Goal: Information Seeking & Learning: Learn about a topic

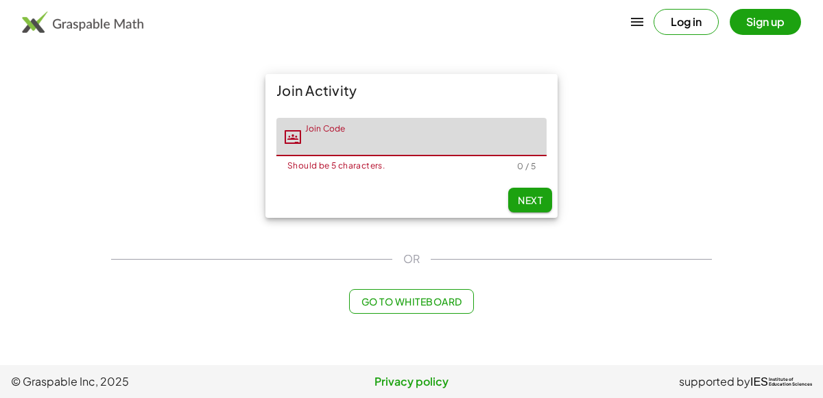
click at [386, 135] on input "Join Code" at bounding box center [423, 137] width 245 height 38
click at [532, 184] on div "Next" at bounding box center [411, 200] width 292 height 36
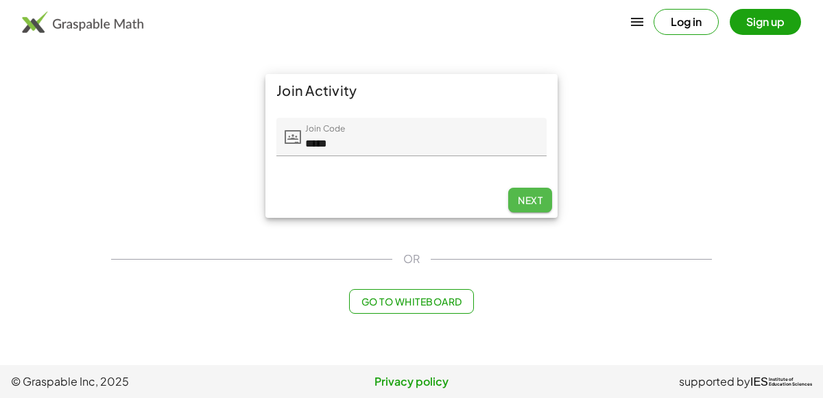
click at [535, 197] on span "Next" at bounding box center [530, 200] width 25 height 12
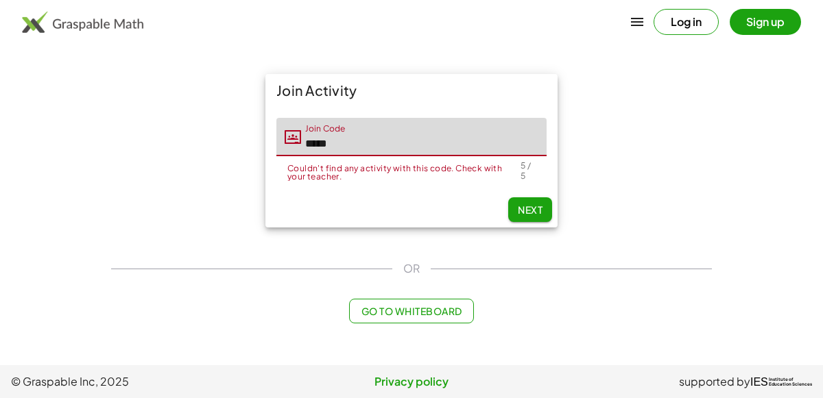
click at [378, 127] on input "*****" at bounding box center [423, 137] width 245 height 38
type input "*"
click at [525, 205] on span "Next" at bounding box center [530, 210] width 25 height 12
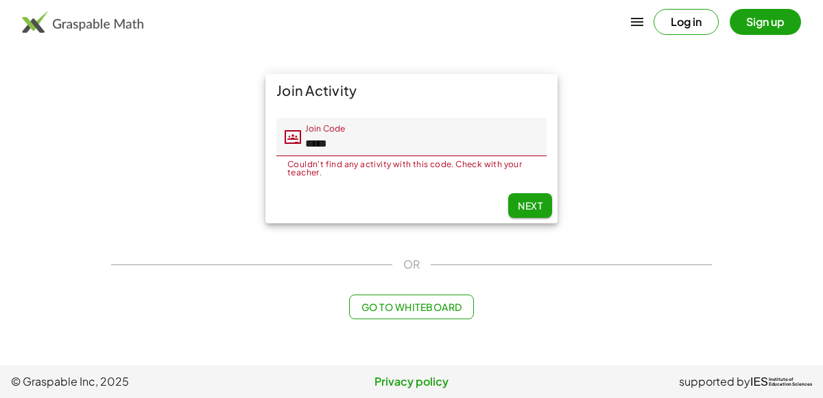
click at [374, 145] on input "*****" at bounding box center [423, 137] width 245 height 38
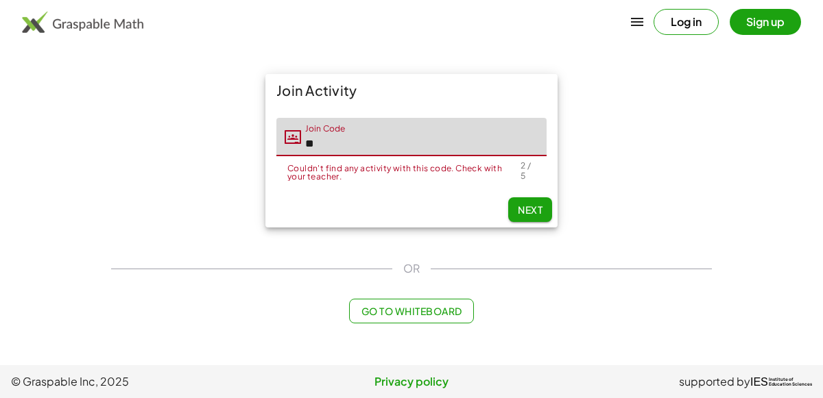
type input "*"
click at [541, 209] on button "Next" at bounding box center [530, 209] width 44 height 25
type input "*****"
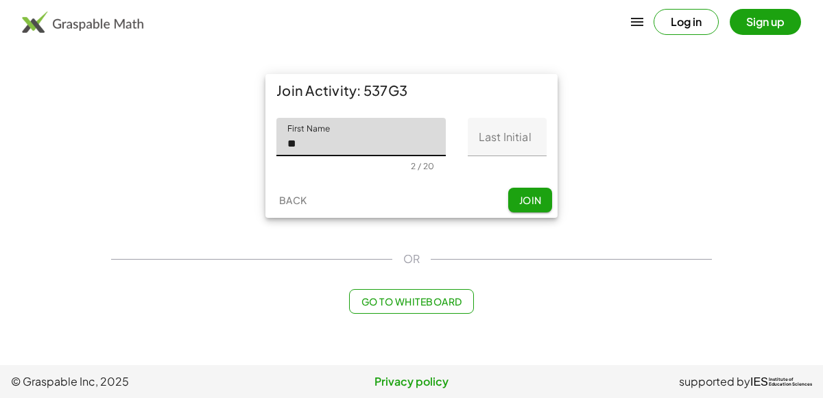
type input "*"
type input "*******"
click at [512, 141] on input "Last Initial" at bounding box center [506, 137] width 79 height 38
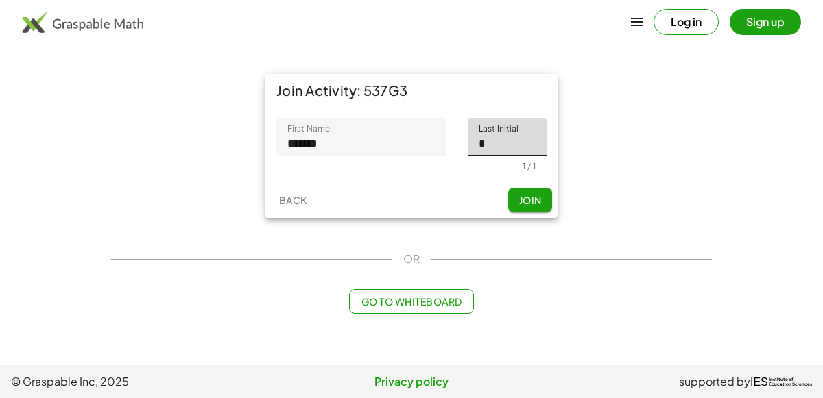
type input "*"
click at [535, 208] on button "Join" at bounding box center [530, 200] width 44 height 25
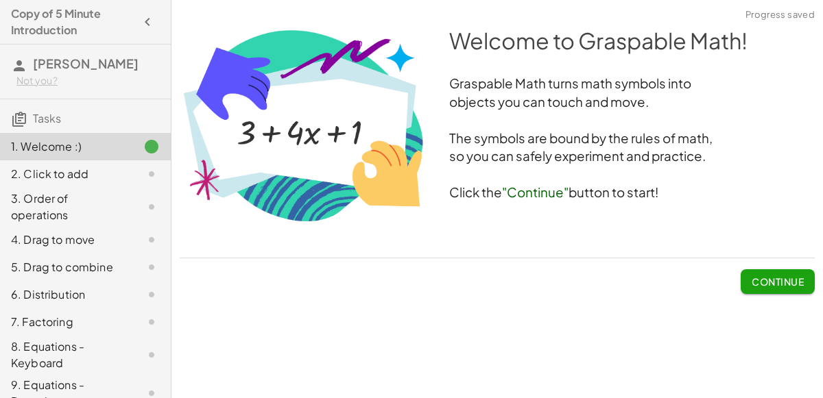
click at [794, 287] on button "Continue" at bounding box center [777, 281] width 74 height 25
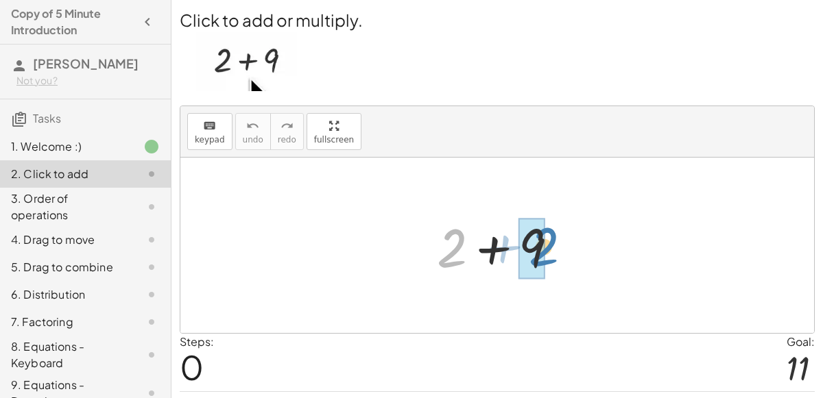
drag, startPoint x: 452, startPoint y: 252, endPoint x: 548, endPoint y: 249, distance: 95.3
click at [548, 249] on div at bounding box center [503, 245] width 146 height 71
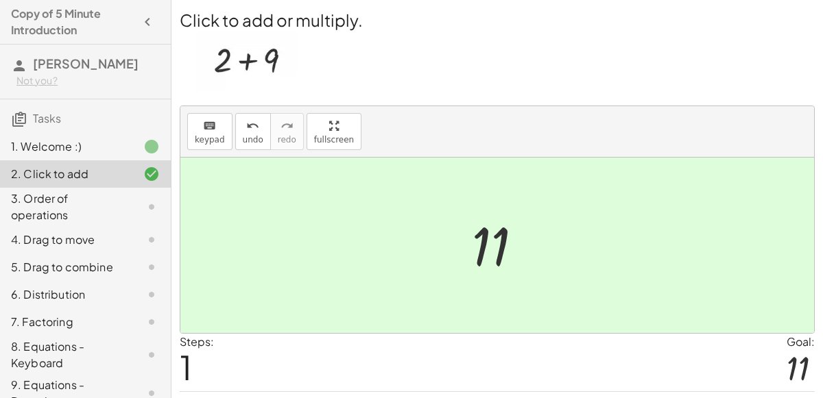
scroll to position [35, 0]
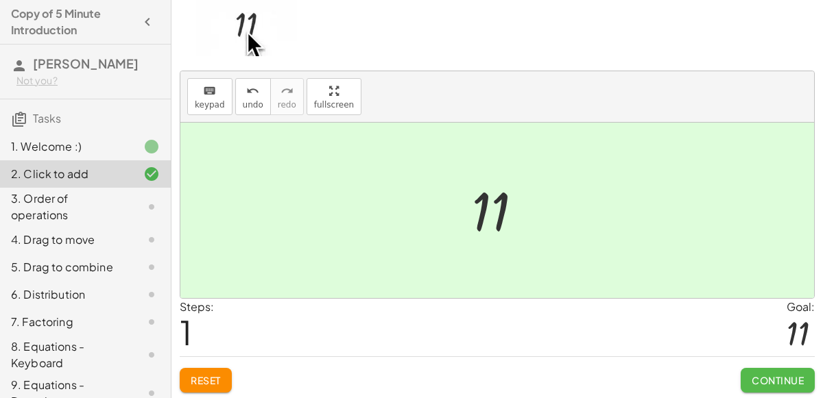
click at [773, 376] on span "Continue" at bounding box center [777, 380] width 52 height 12
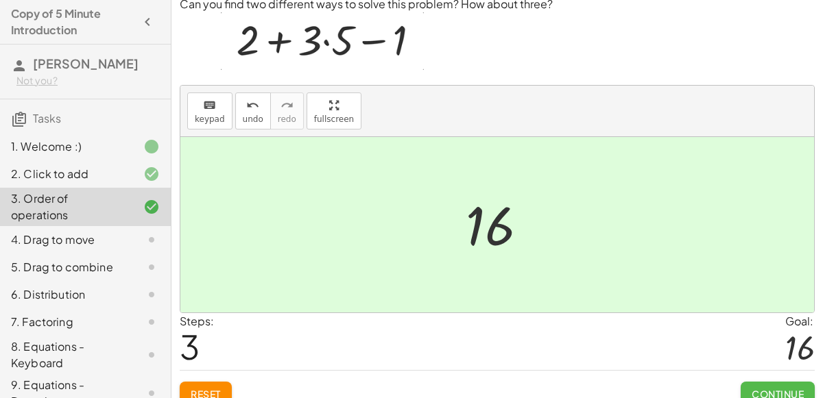
click at [775, 390] on span "Continue" at bounding box center [777, 394] width 52 height 12
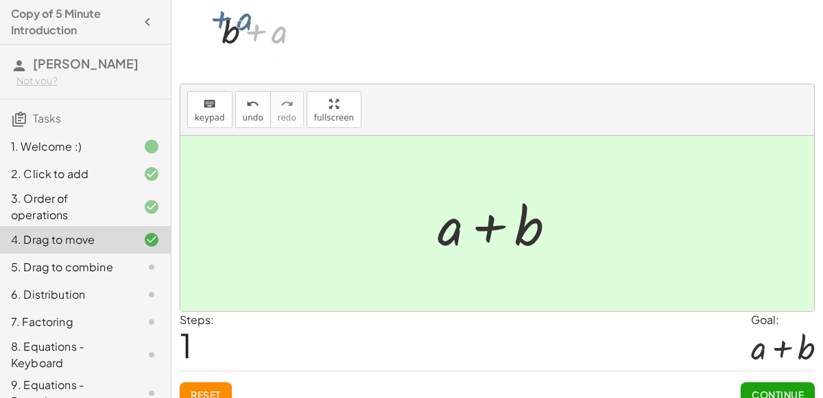
click at [782, 391] on span "Continue" at bounding box center [777, 395] width 52 height 12
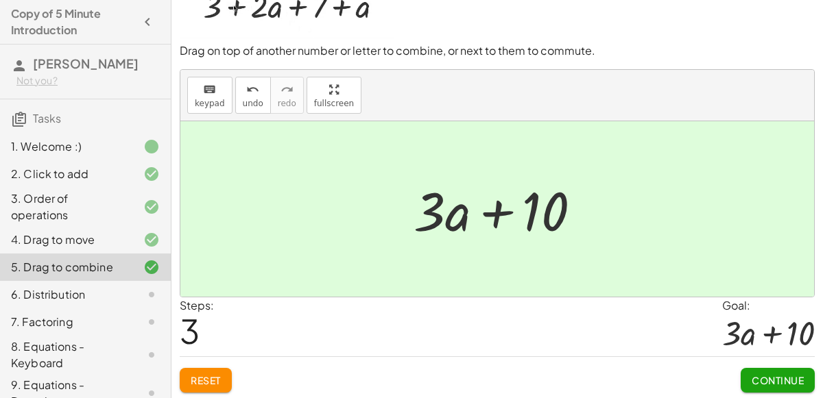
click at [792, 375] on span "Continue" at bounding box center [777, 380] width 52 height 12
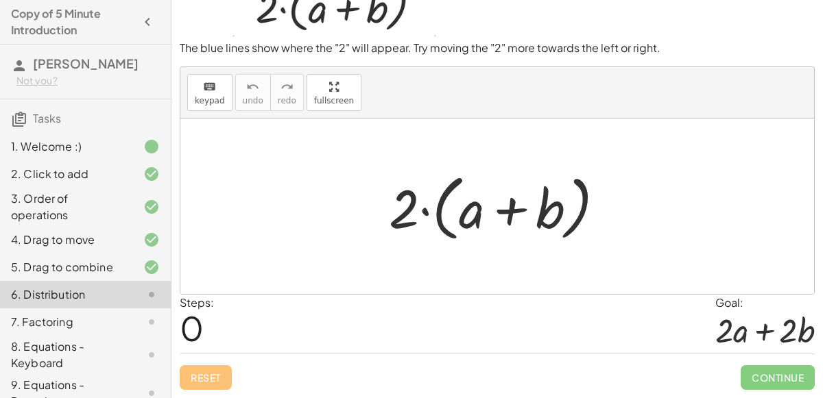
scroll to position [50, 0]
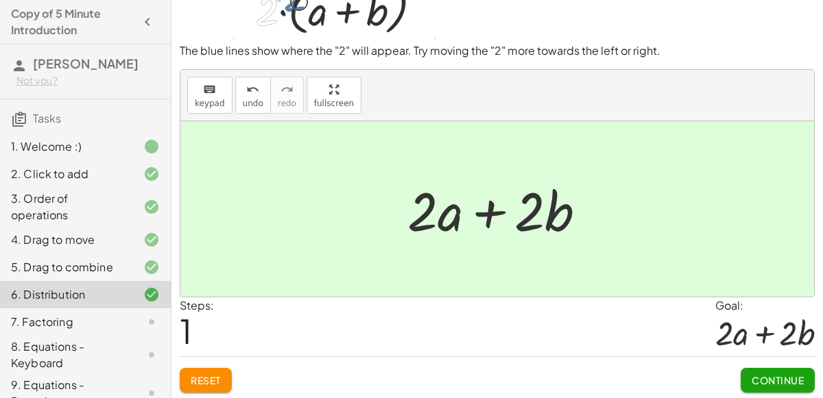
click at [789, 383] on span "Continue" at bounding box center [777, 380] width 52 height 12
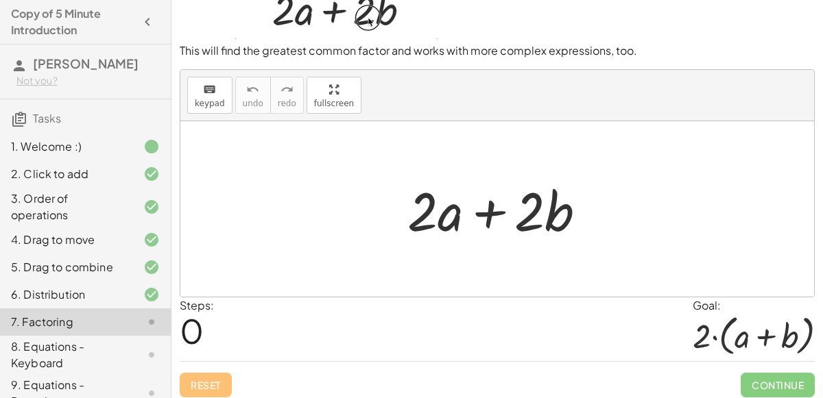
click at [790, 388] on span "Continue" at bounding box center [777, 385] width 74 height 25
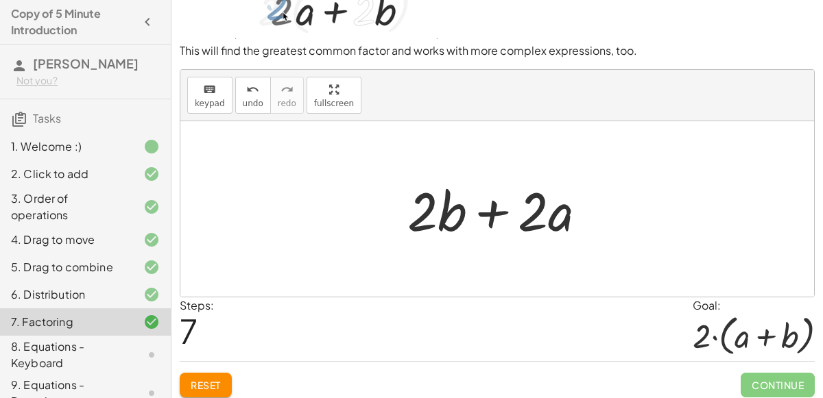
click at [483, 207] on div at bounding box center [502, 209] width 204 height 71
click at [443, 215] on div at bounding box center [502, 209] width 204 height 71
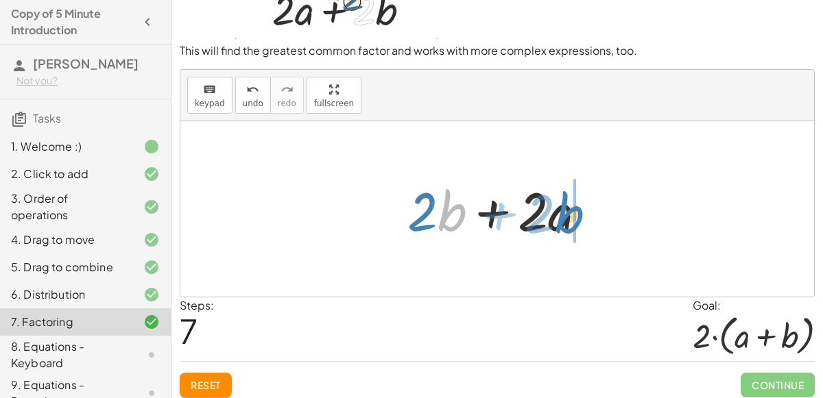
drag, startPoint x: 446, startPoint y: 215, endPoint x: 562, endPoint y: 219, distance: 115.9
click at [562, 219] on div at bounding box center [502, 209] width 204 height 71
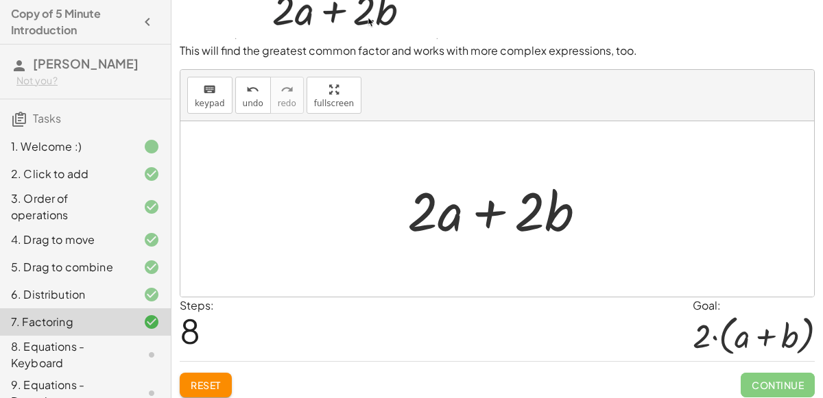
click at [454, 223] on div at bounding box center [502, 209] width 204 height 71
click at [489, 204] on div at bounding box center [502, 209] width 204 height 71
click at [459, 211] on div at bounding box center [502, 209] width 204 height 71
click at [409, 203] on div at bounding box center [502, 209] width 204 height 71
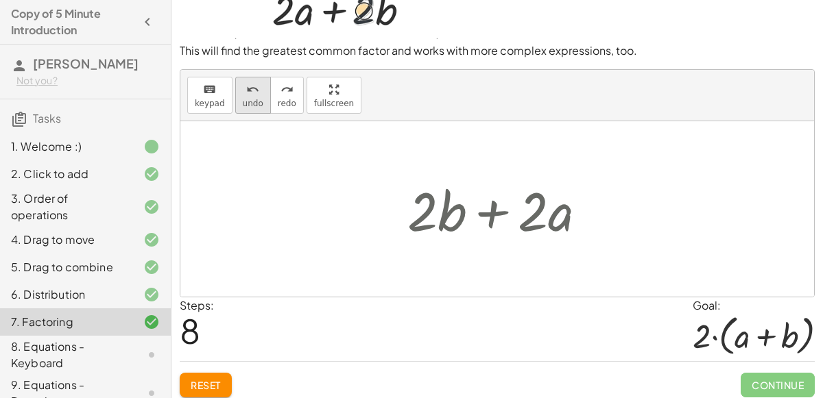
click at [244, 99] on span "undo" at bounding box center [253, 104] width 21 height 10
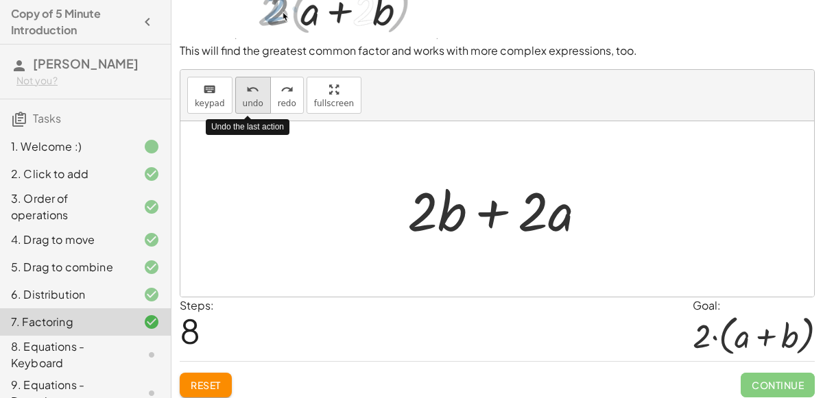
click at [243, 99] on span "undo" at bounding box center [253, 104] width 21 height 10
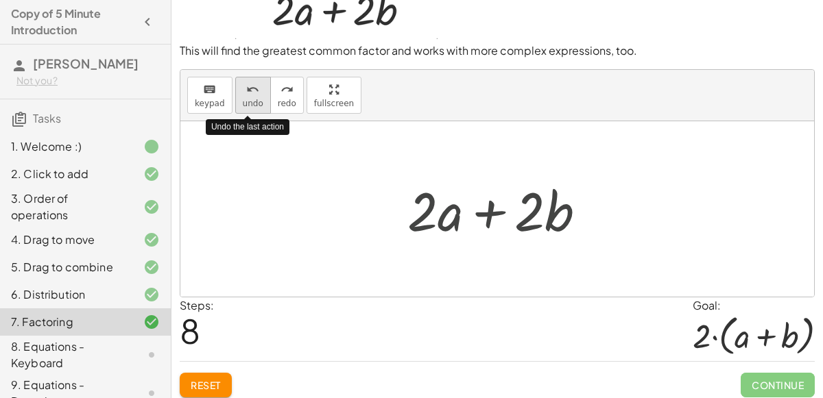
click at [243, 99] on span "undo" at bounding box center [253, 104] width 21 height 10
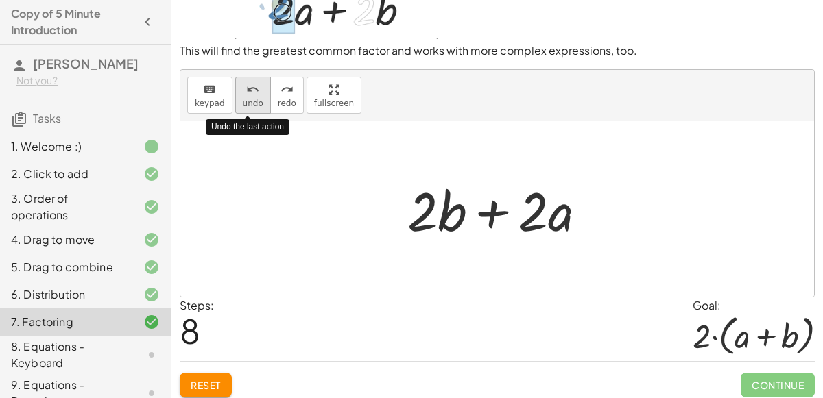
click at [243, 99] on span "undo" at bounding box center [253, 104] width 21 height 10
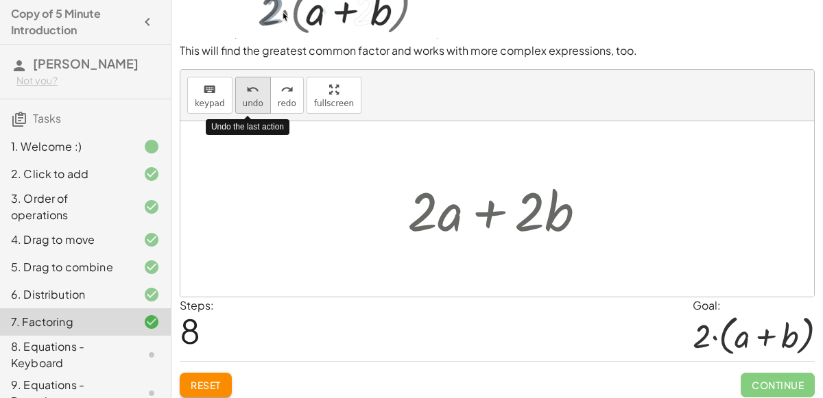
click at [243, 99] on span "undo" at bounding box center [253, 104] width 21 height 10
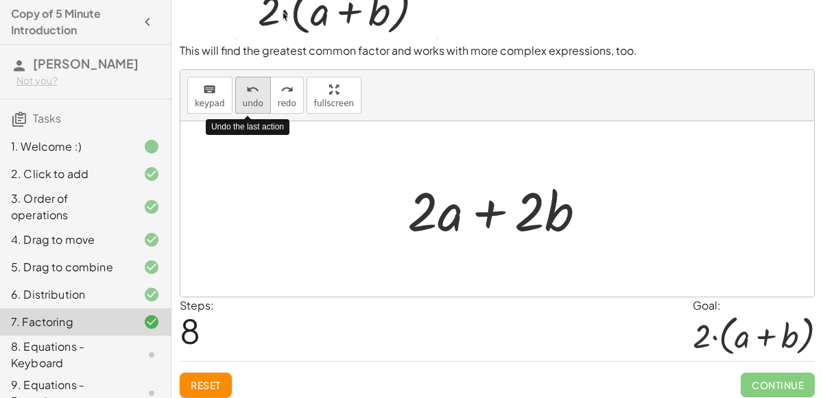
click at [243, 99] on span "undo" at bounding box center [253, 104] width 21 height 10
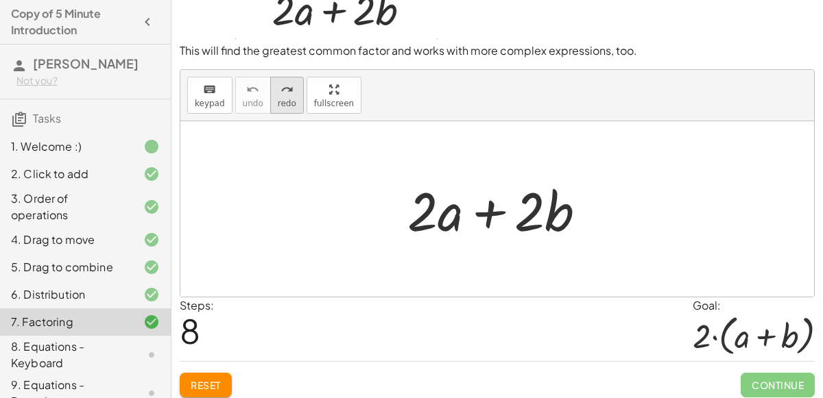
click at [288, 97] on button "redo redo" at bounding box center [287, 95] width 34 height 37
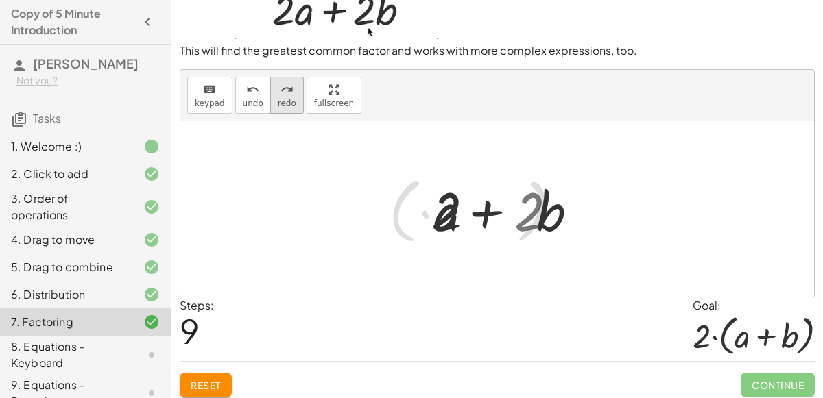
click at [288, 97] on button "redo redo" at bounding box center [287, 95] width 34 height 37
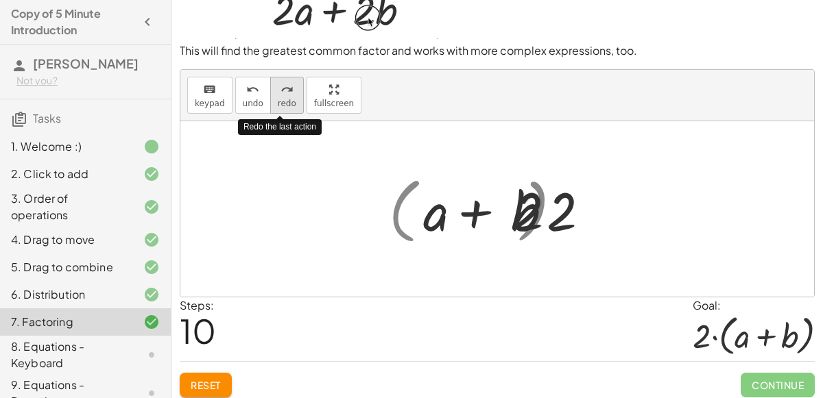
click at [288, 97] on button "redo redo" at bounding box center [287, 95] width 34 height 37
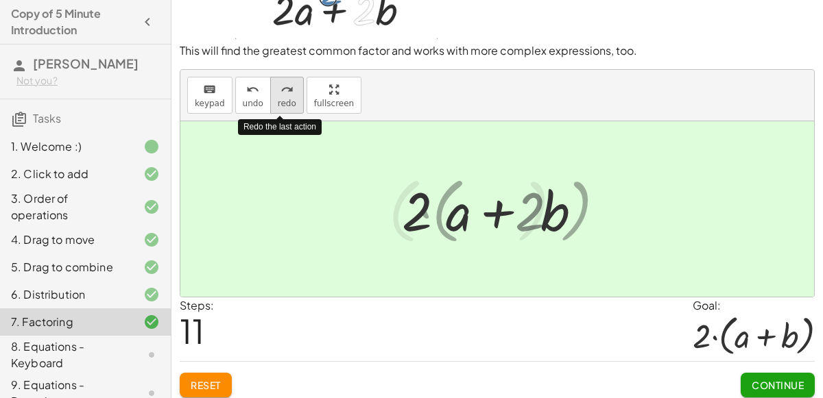
click at [288, 97] on button "redo redo" at bounding box center [287, 95] width 34 height 37
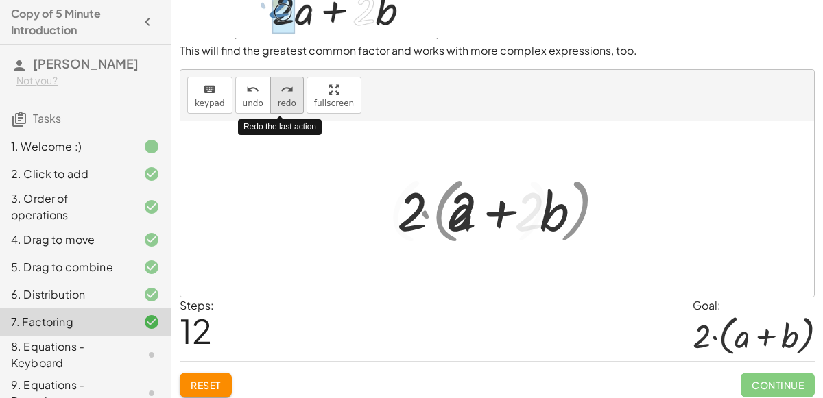
click at [288, 97] on button "redo redo" at bounding box center [287, 95] width 34 height 37
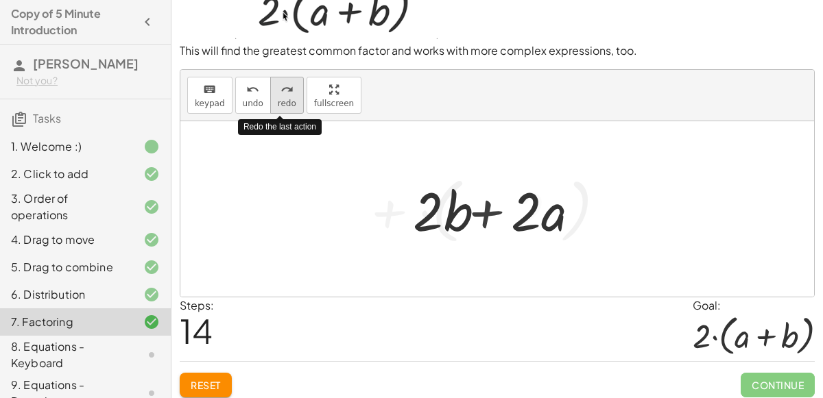
click at [288, 97] on button "redo redo" at bounding box center [287, 95] width 34 height 37
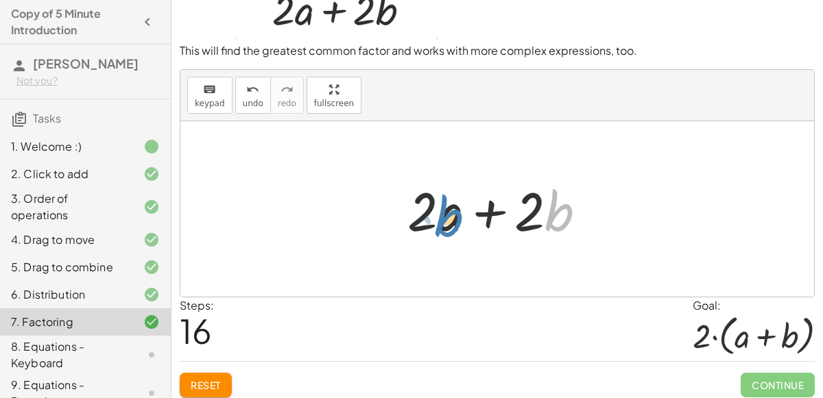
drag, startPoint x: 560, startPoint y: 220, endPoint x: 450, endPoint y: 227, distance: 109.9
click at [450, 227] on div at bounding box center [502, 209] width 204 height 71
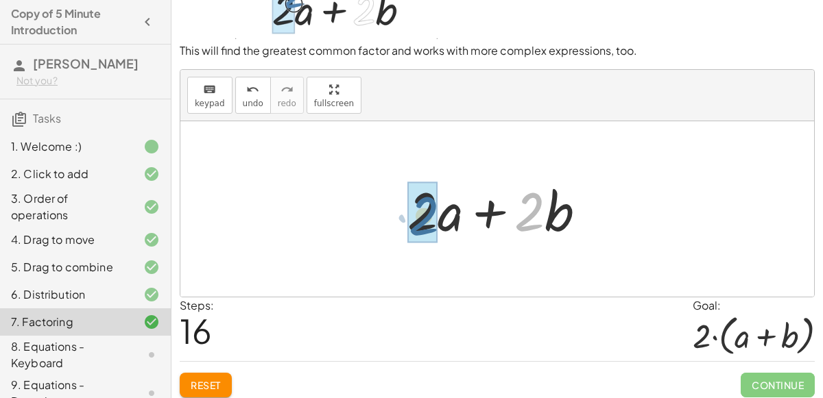
drag, startPoint x: 526, startPoint y: 214, endPoint x: 420, endPoint y: 219, distance: 106.4
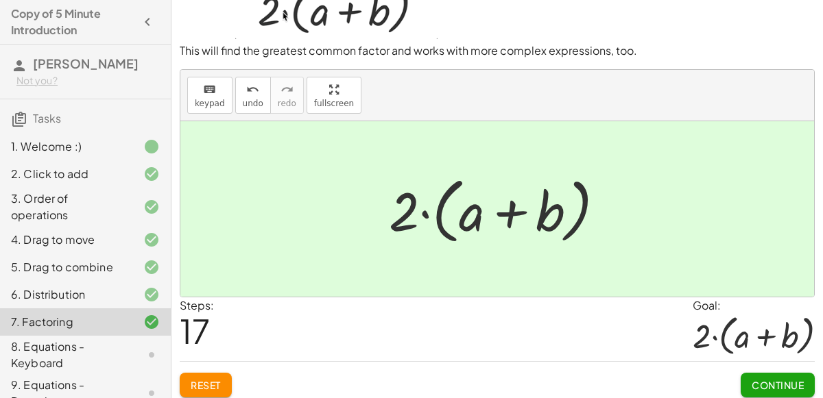
click at [790, 387] on span "Continue" at bounding box center [777, 385] width 52 height 12
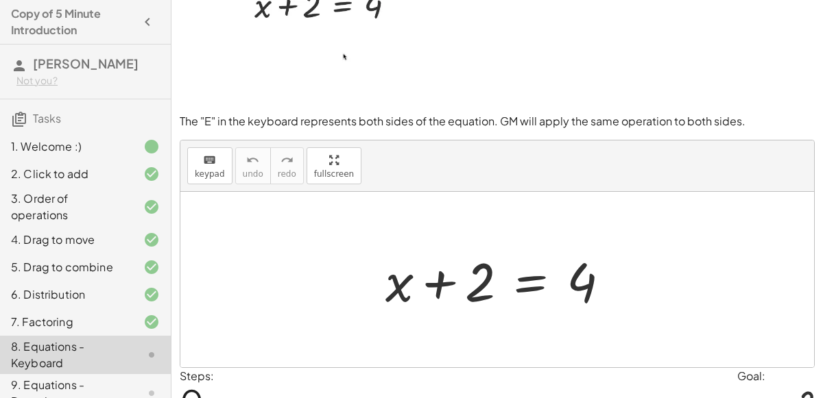
click at [486, 283] on div at bounding box center [502, 280] width 249 height 71
click at [531, 280] on div at bounding box center [502, 280] width 249 height 71
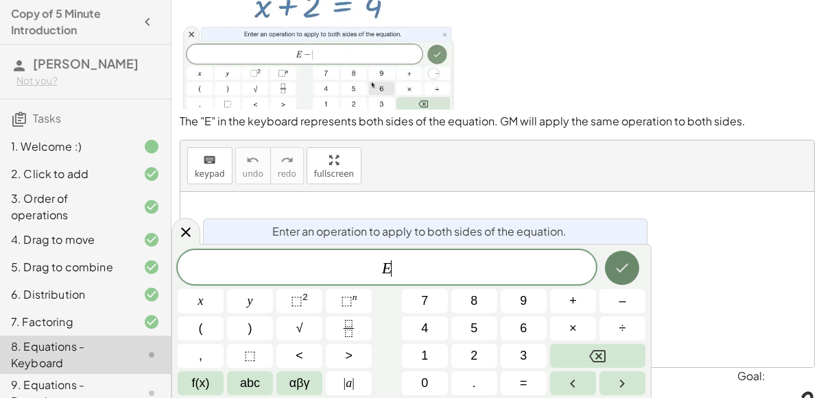
click at [621, 257] on button "Done" at bounding box center [622, 268] width 34 height 34
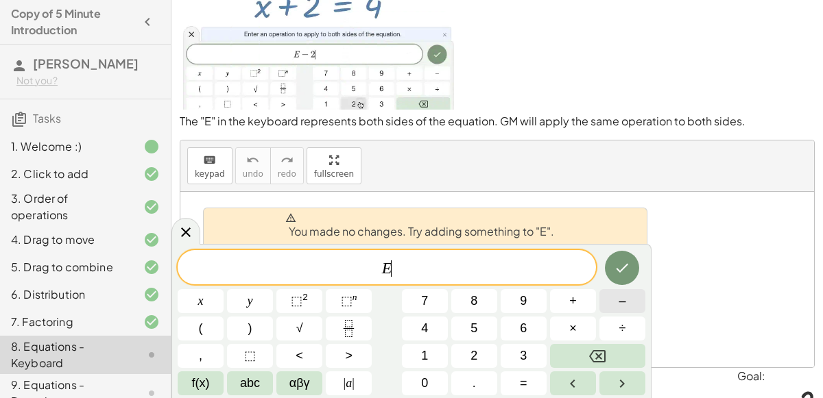
click at [618, 301] on span "–" at bounding box center [621, 301] width 7 height 19
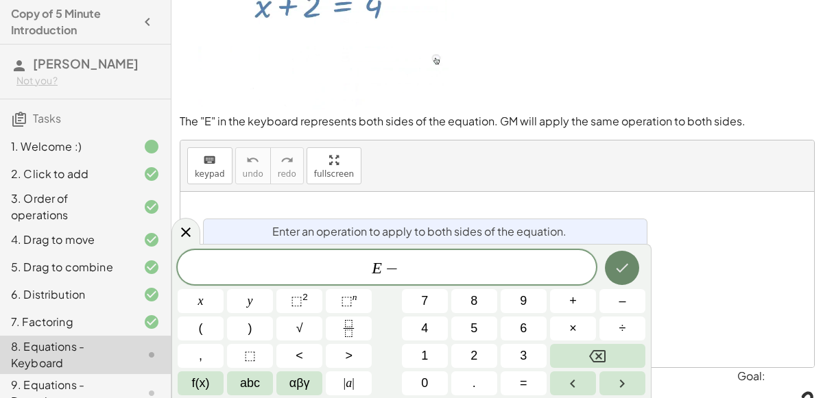
click at [628, 256] on button "Done" at bounding box center [622, 268] width 34 height 34
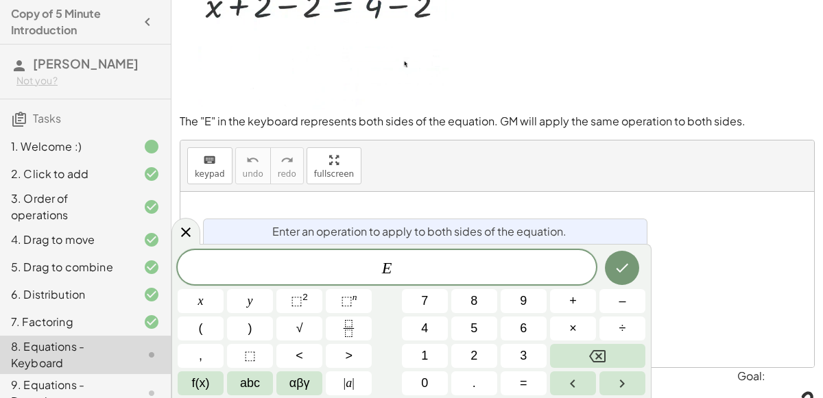
click at [710, 291] on div at bounding box center [496, 279] width 633 height 175
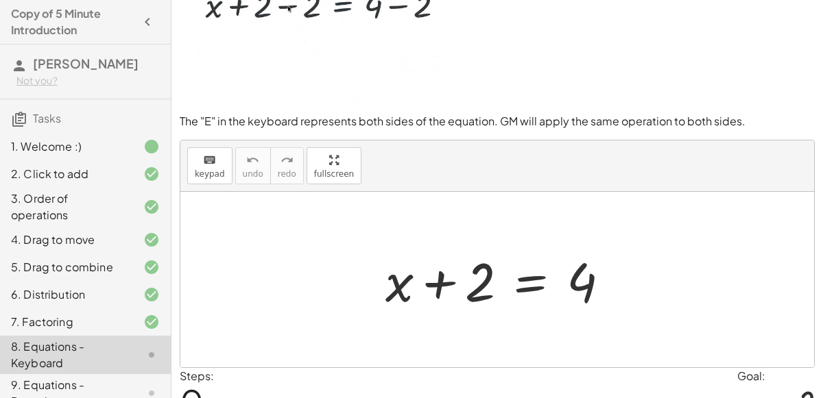
click at [605, 300] on div at bounding box center [502, 280] width 249 height 71
drag, startPoint x: 588, startPoint y: 289, endPoint x: 486, endPoint y: 293, distance: 102.2
click at [486, 293] on div at bounding box center [502, 280] width 249 height 71
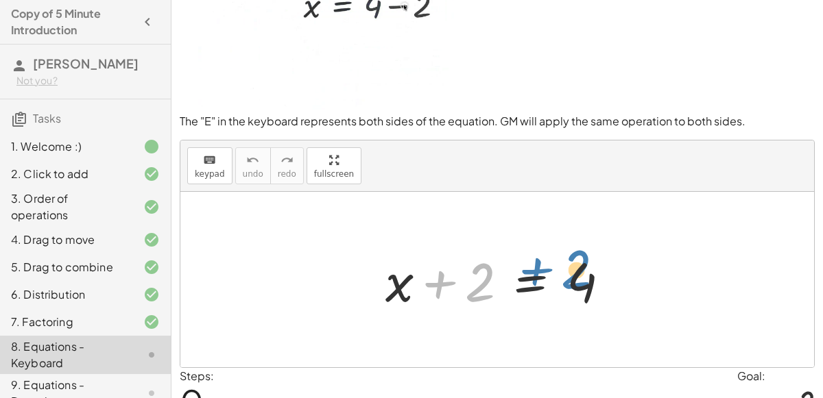
drag, startPoint x: 482, startPoint y: 289, endPoint x: 576, endPoint y: 276, distance: 95.5
click at [576, 276] on div at bounding box center [502, 280] width 249 height 71
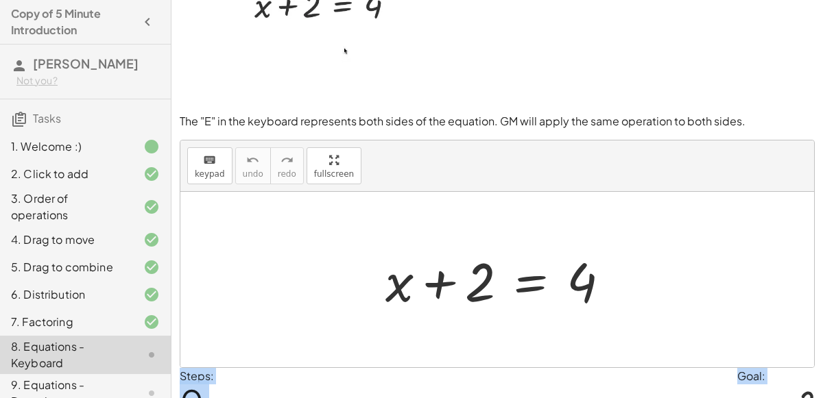
scroll to position [119, 0]
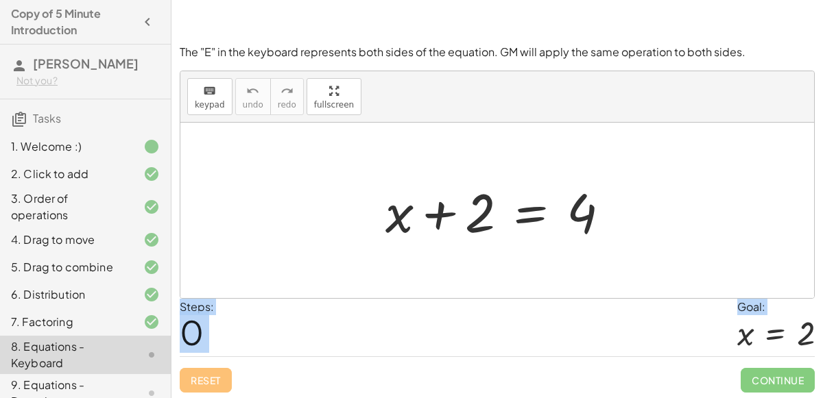
drag, startPoint x: 820, startPoint y: 328, endPoint x: 787, endPoint y: 402, distance: 80.7
click at [787, 398] on html "Copy of 5 Minute Introduction [PERSON_NAME] Not you? Tasks 1. Welcome :) 2. Cli…" at bounding box center [411, 141] width 823 height 520
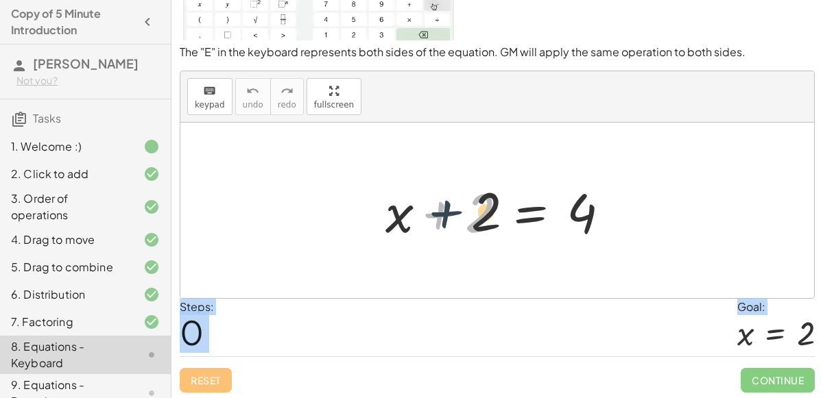
drag, startPoint x: 437, startPoint y: 215, endPoint x: 457, endPoint y: 210, distance: 20.4
click at [457, 210] on div at bounding box center [502, 210] width 249 height 71
drag, startPoint x: 402, startPoint y: 216, endPoint x: 498, endPoint y: 208, distance: 96.3
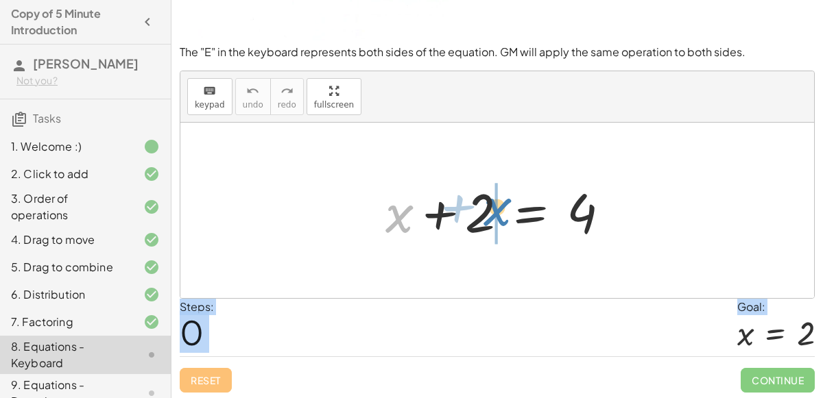
click at [498, 208] on div at bounding box center [502, 210] width 249 height 71
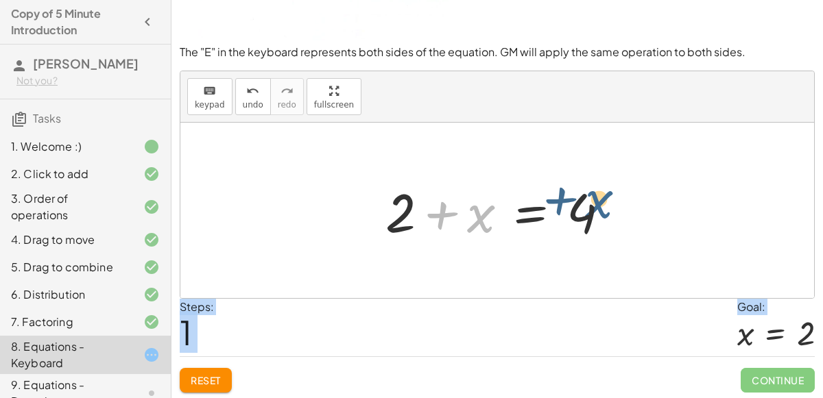
drag, startPoint x: 476, startPoint y: 215, endPoint x: 592, endPoint y: 201, distance: 117.3
click at [592, 201] on div at bounding box center [502, 210] width 249 height 71
click at [541, 216] on div at bounding box center [502, 210] width 249 height 71
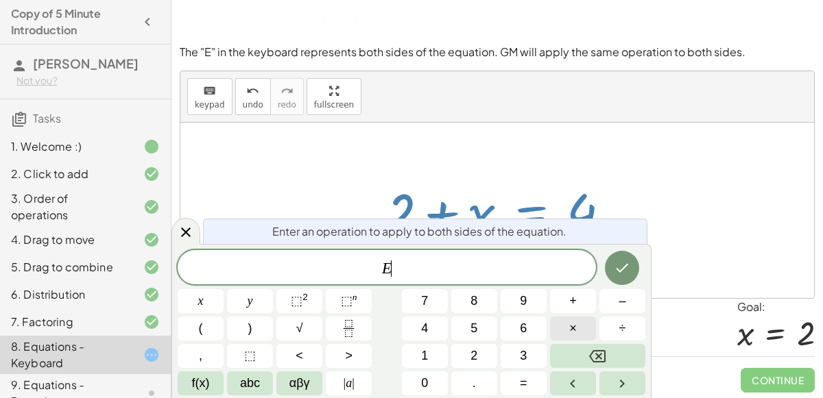
click at [588, 322] on button "×" at bounding box center [573, 329] width 46 height 24
click at [617, 270] on icon "Done" at bounding box center [621, 268] width 16 height 16
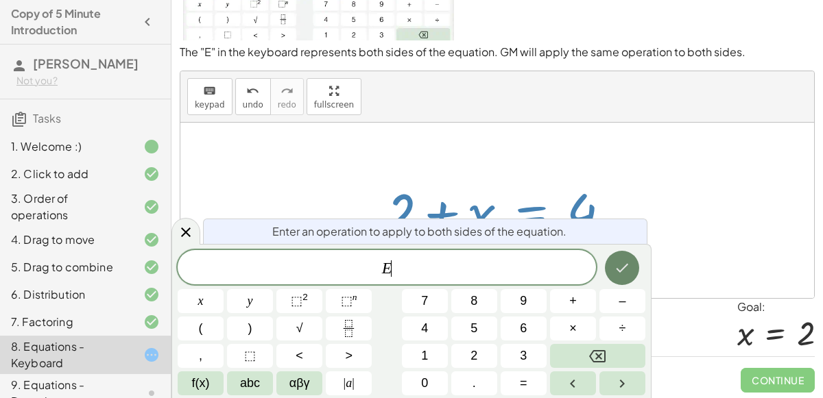
click at [628, 258] on button "Done" at bounding box center [622, 268] width 34 height 34
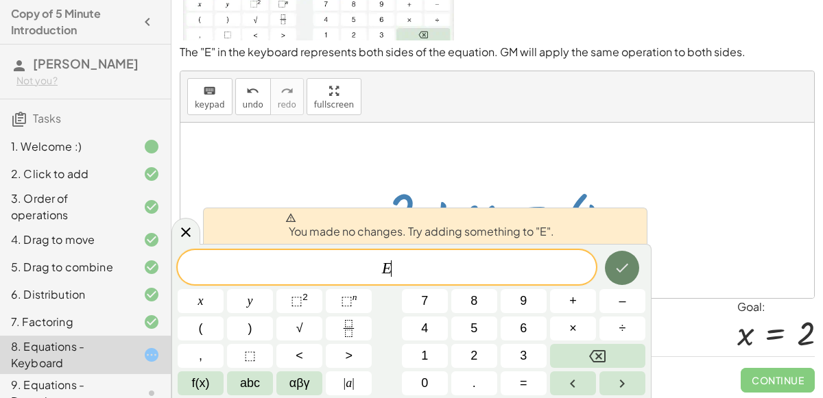
click at [628, 258] on button "Done" at bounding box center [622, 268] width 34 height 34
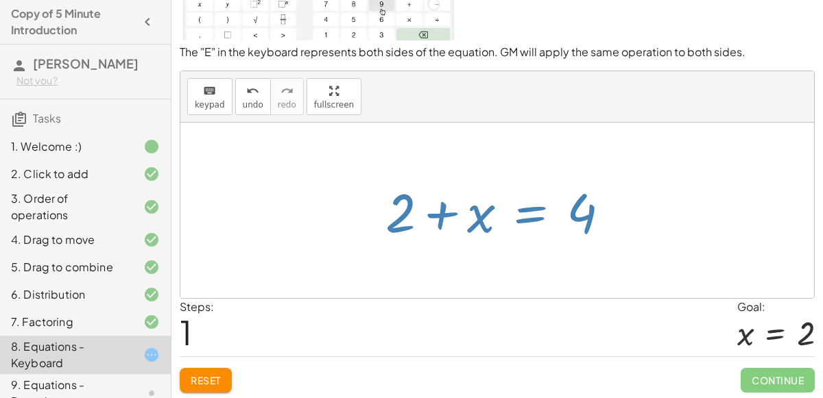
click at [628, 258] on div at bounding box center [496, 210] width 633 height 175
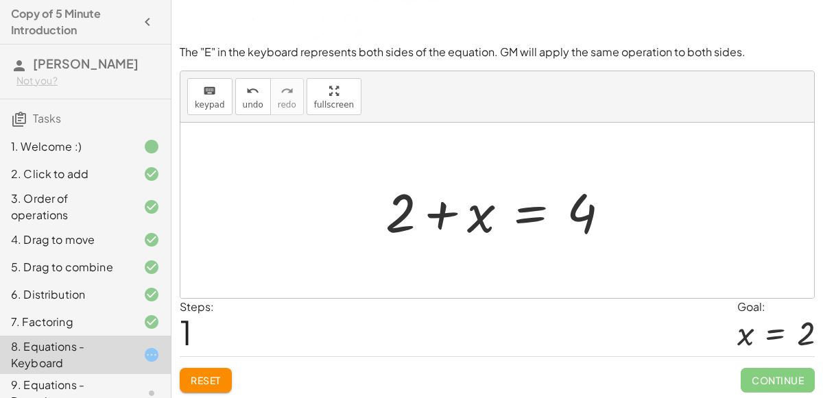
click at [530, 217] on div at bounding box center [502, 210] width 249 height 71
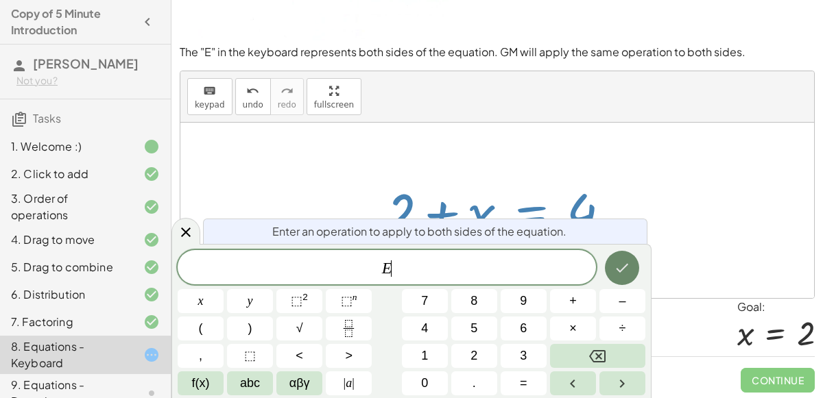
click at [632, 272] on button "Done" at bounding box center [622, 268] width 34 height 34
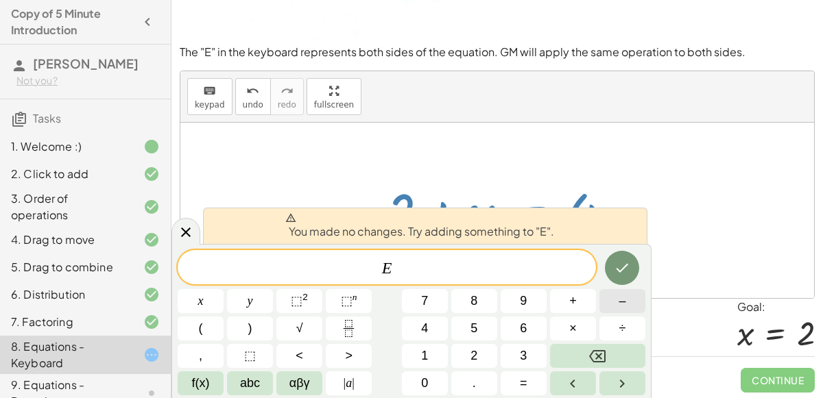
click at [616, 302] on button "–" at bounding box center [622, 301] width 46 height 24
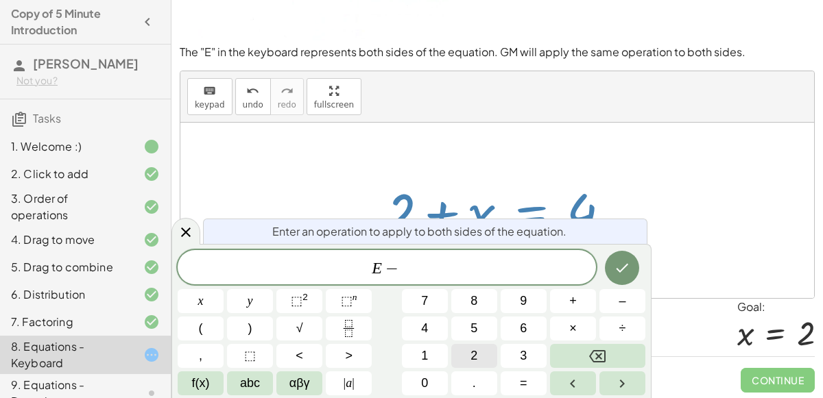
click at [478, 348] on button "2" at bounding box center [474, 356] width 46 height 24
click at [616, 269] on icon "Done" at bounding box center [621, 268] width 16 height 16
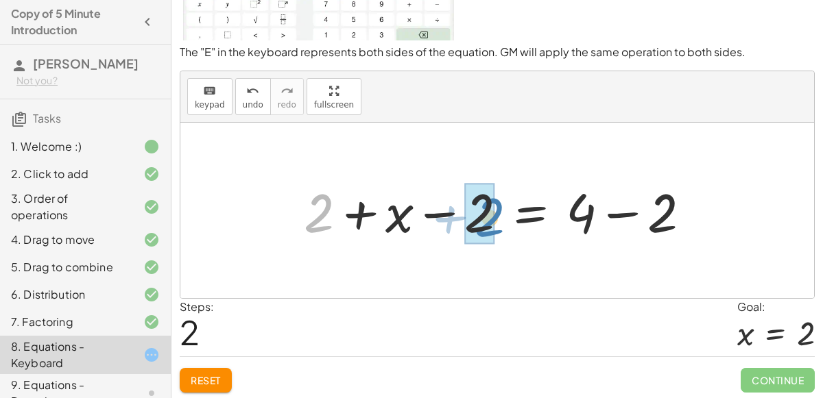
drag, startPoint x: 325, startPoint y: 208, endPoint x: 496, endPoint y: 212, distance: 171.4
click at [496, 212] on div at bounding box center [502, 210] width 411 height 71
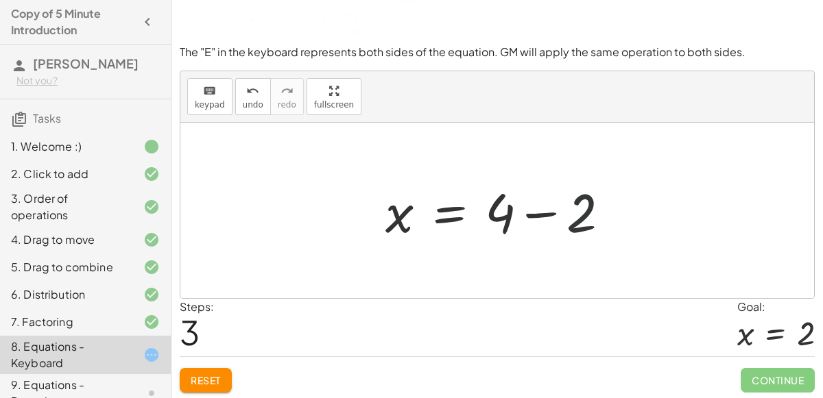
click at [586, 204] on div at bounding box center [502, 210] width 249 height 71
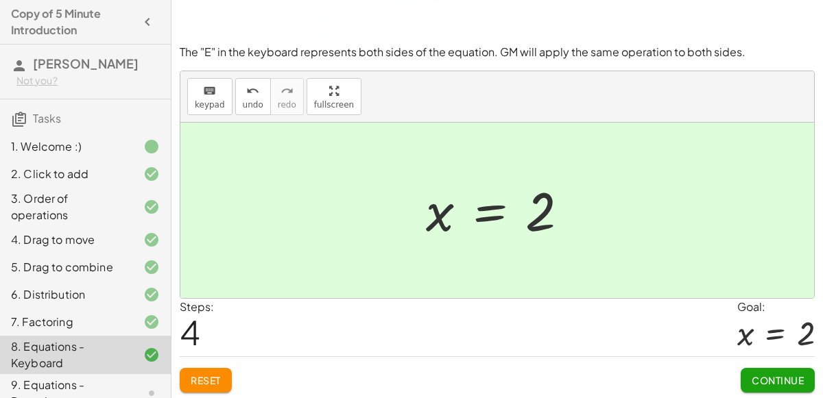
click at [787, 368] on button "Continue" at bounding box center [777, 380] width 74 height 25
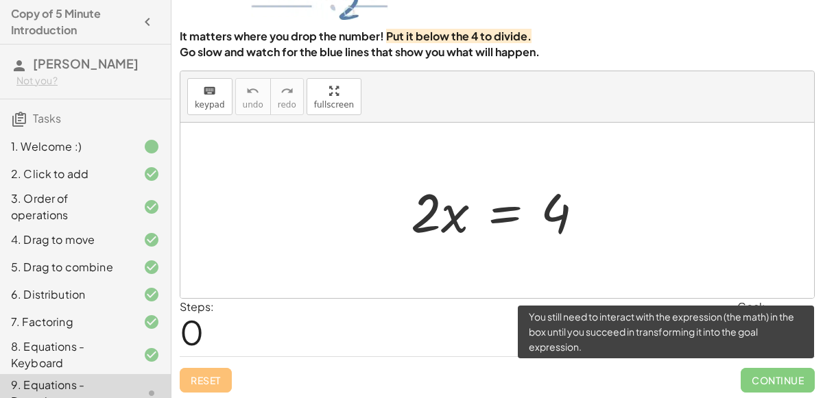
click at [787, 372] on span "Continue" at bounding box center [777, 380] width 74 height 25
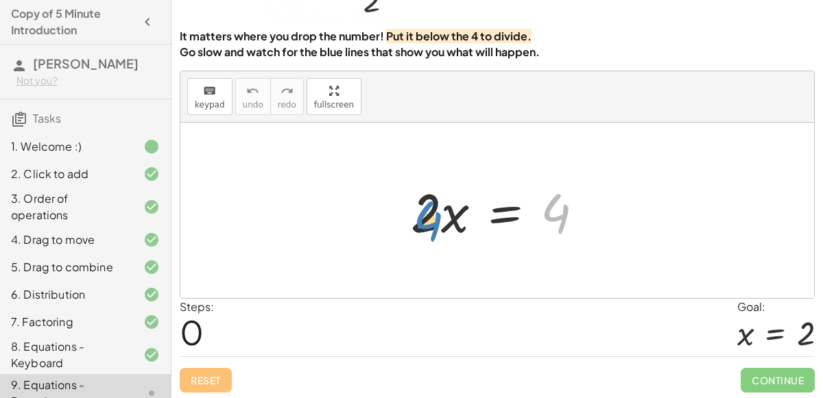
drag, startPoint x: 558, startPoint y: 215, endPoint x: 428, endPoint y: 222, distance: 130.5
click at [428, 222] on div at bounding box center [502, 210] width 197 height 71
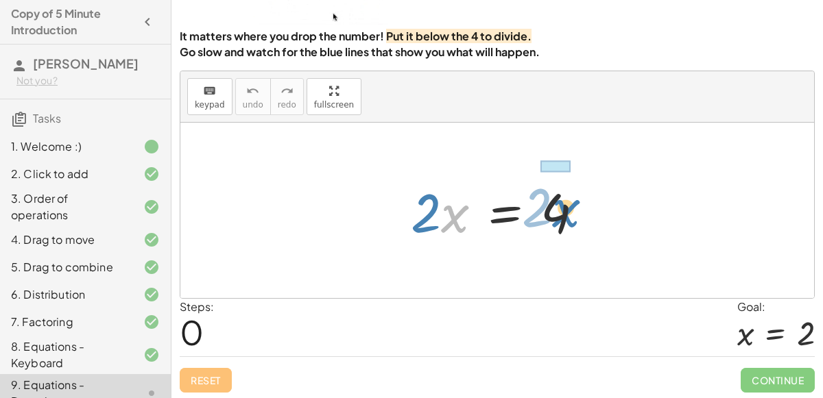
drag, startPoint x: 448, startPoint y: 212, endPoint x: 559, endPoint y: 207, distance: 111.2
click at [559, 207] on div at bounding box center [502, 210] width 197 height 71
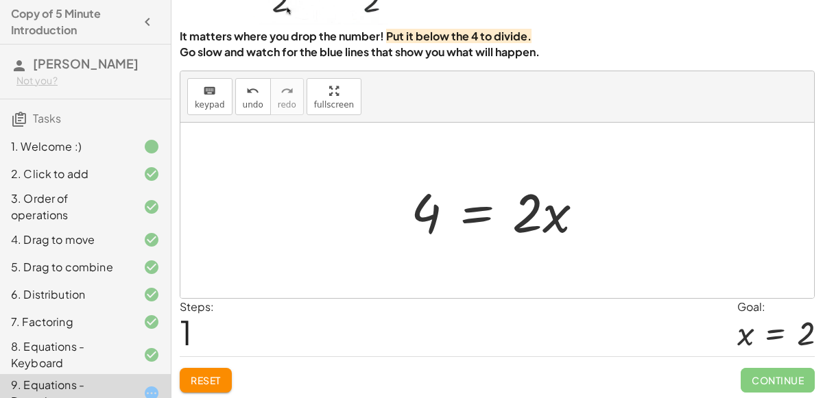
click at [480, 220] on div at bounding box center [502, 210] width 197 height 71
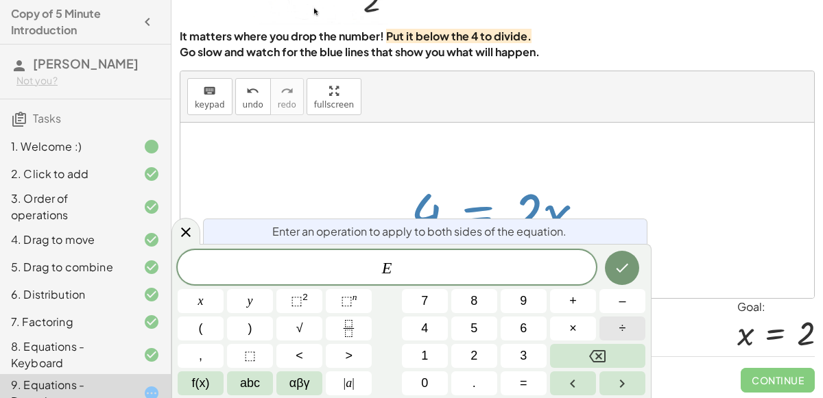
click at [619, 322] on span "÷" at bounding box center [622, 328] width 7 height 19
click at [478, 350] on button "2" at bounding box center [474, 356] width 46 height 24
click at [612, 266] on button "Done" at bounding box center [622, 268] width 34 height 34
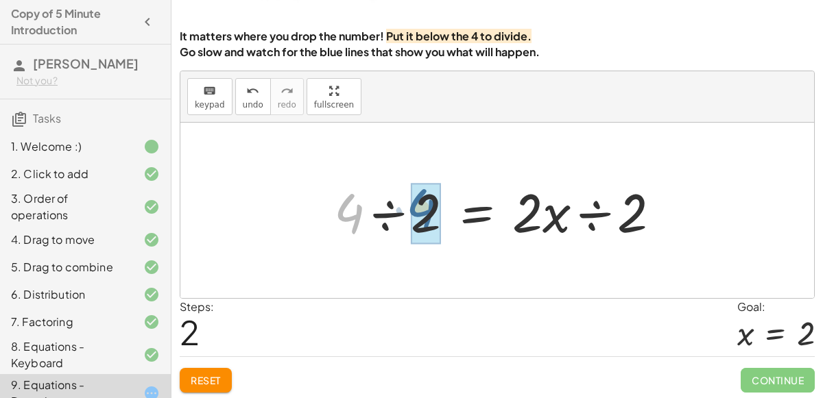
drag, startPoint x: 350, startPoint y: 223, endPoint x: 417, endPoint y: 216, distance: 67.5
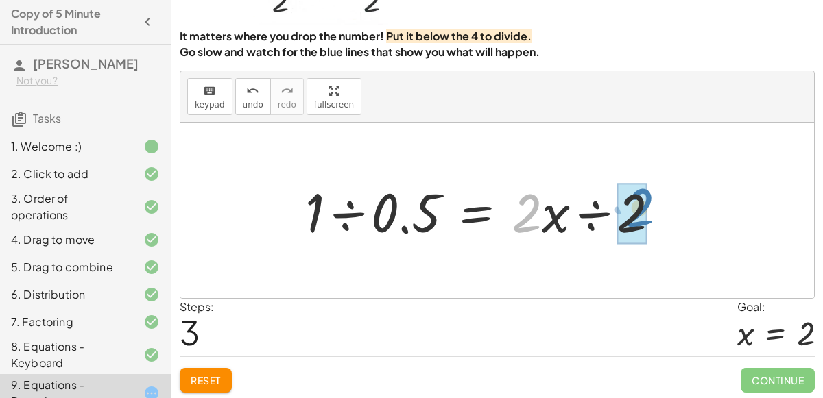
drag, startPoint x: 528, startPoint y: 225, endPoint x: 642, endPoint y: 219, distance: 113.9
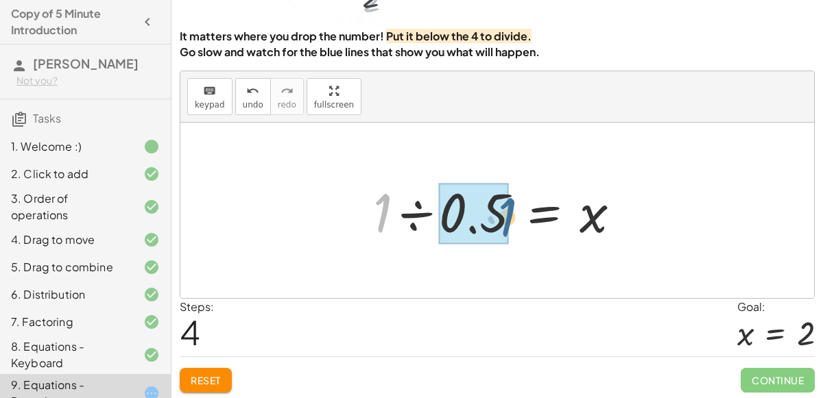
drag, startPoint x: 377, startPoint y: 208, endPoint x: 500, endPoint y: 209, distance: 122.7
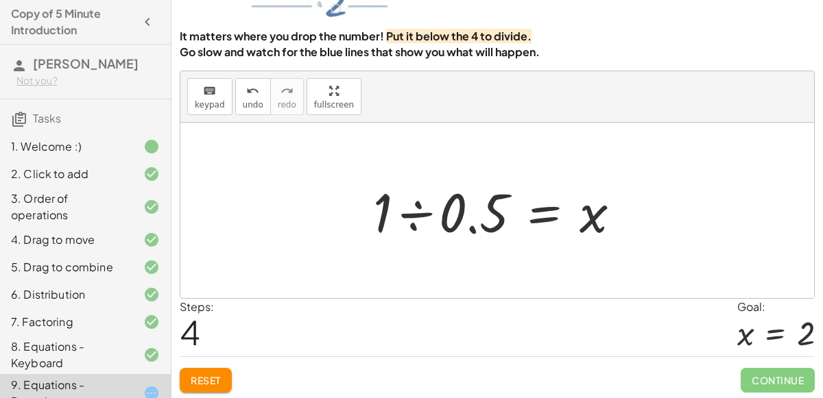
click at [424, 215] on div at bounding box center [502, 210] width 273 height 71
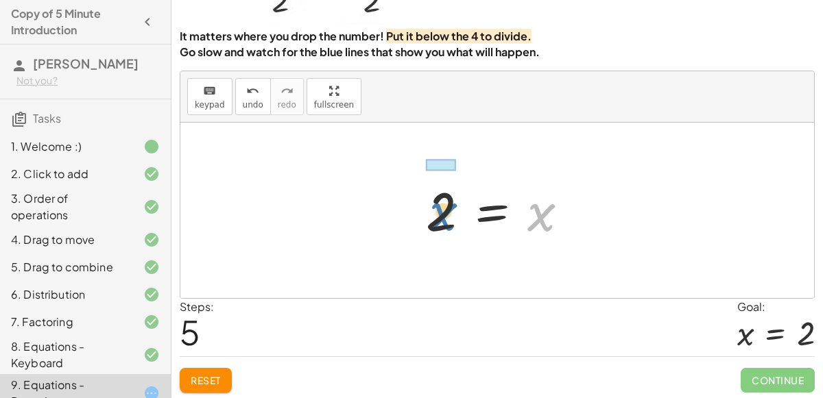
drag, startPoint x: 536, startPoint y: 208, endPoint x: 433, endPoint y: 210, distance: 102.8
click at [433, 210] on div at bounding box center [502, 211] width 167 height 68
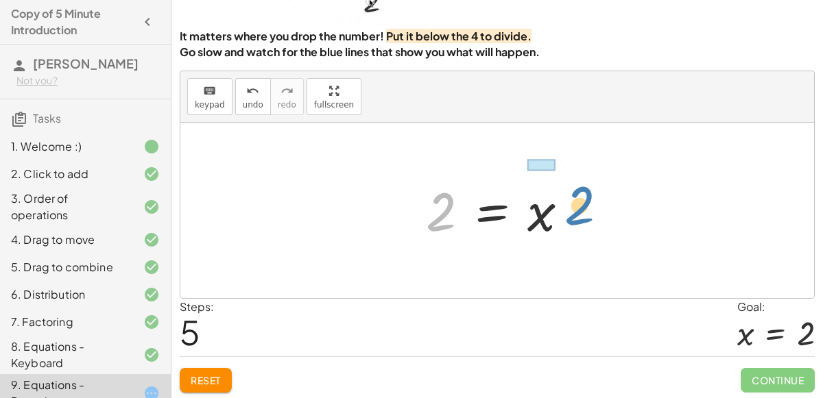
drag, startPoint x: 438, startPoint y: 211, endPoint x: 574, endPoint y: 204, distance: 136.6
click at [574, 204] on div at bounding box center [502, 211] width 167 height 68
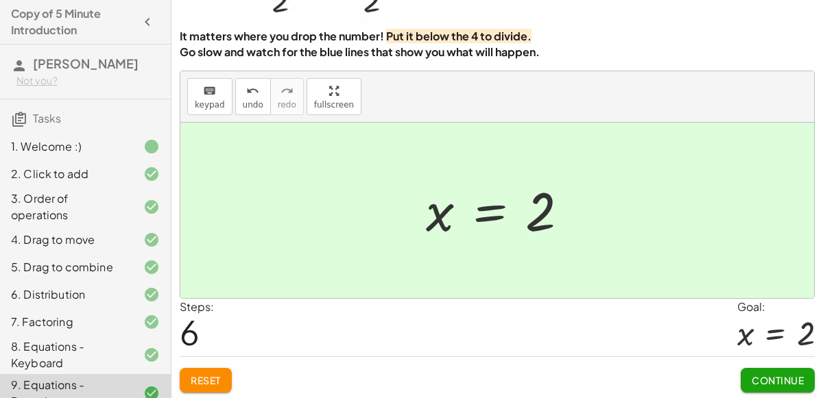
click at [785, 371] on button "Continue" at bounding box center [777, 380] width 74 height 25
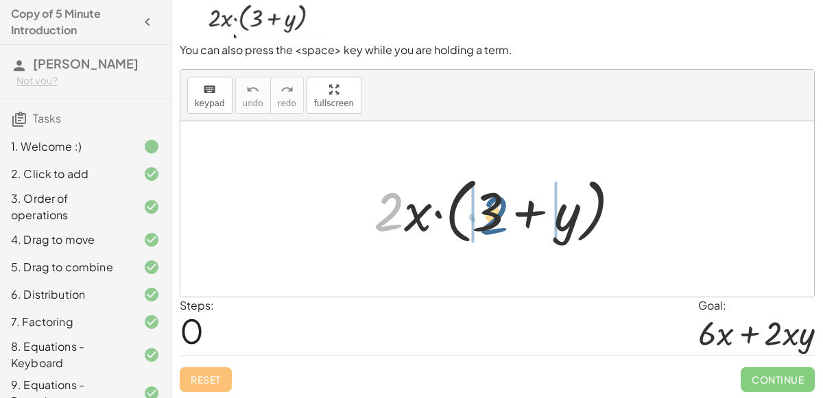
drag, startPoint x: 389, startPoint y: 215, endPoint x: 492, endPoint y: 217, distance: 102.8
click at [492, 217] on div at bounding box center [502, 209] width 271 height 79
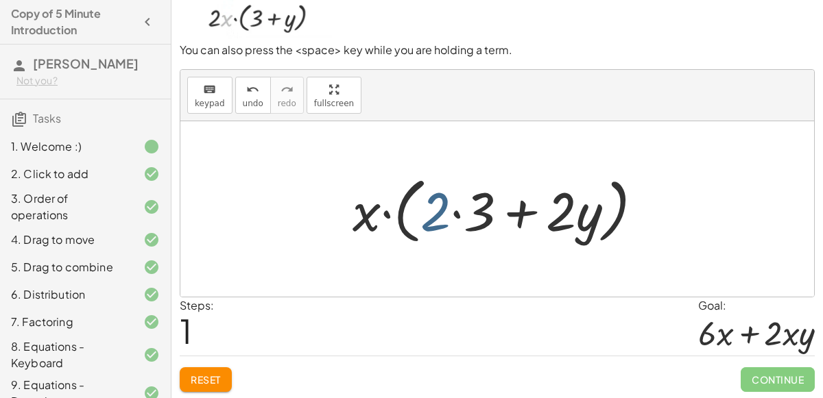
click at [444, 217] on div at bounding box center [502, 209] width 315 height 79
drag, startPoint x: 557, startPoint y: 213, endPoint x: 430, endPoint y: 221, distance: 127.0
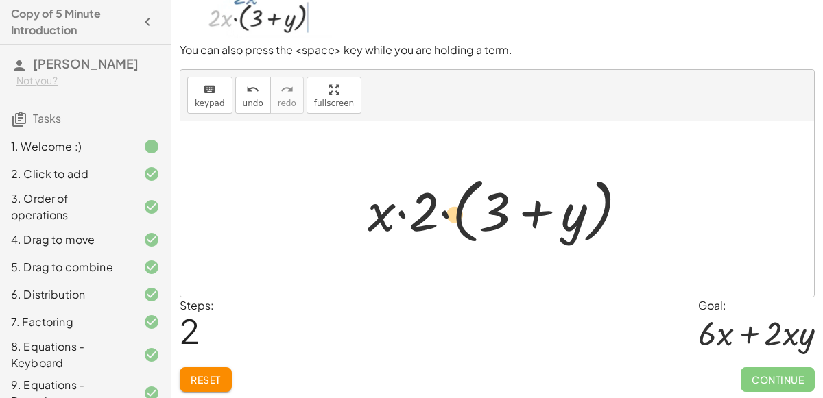
drag, startPoint x: 491, startPoint y: 214, endPoint x: 450, endPoint y: 216, distance: 41.2
click at [450, 216] on div at bounding box center [503, 209] width 284 height 79
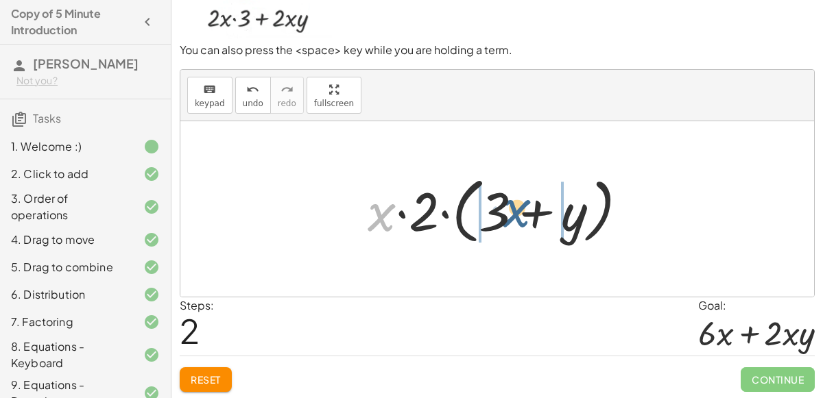
drag, startPoint x: 376, startPoint y: 221, endPoint x: 506, endPoint y: 212, distance: 129.9
click at [506, 212] on div at bounding box center [503, 209] width 284 height 79
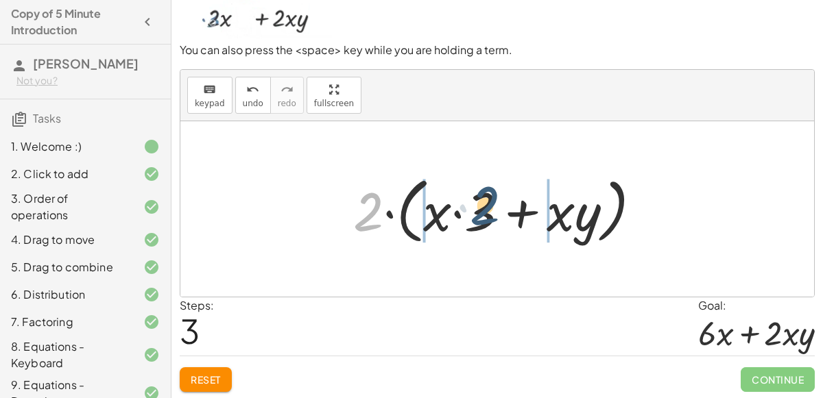
drag, startPoint x: 355, startPoint y: 217, endPoint x: 500, endPoint y: 210, distance: 144.8
click at [500, 210] on div at bounding box center [502, 209] width 313 height 79
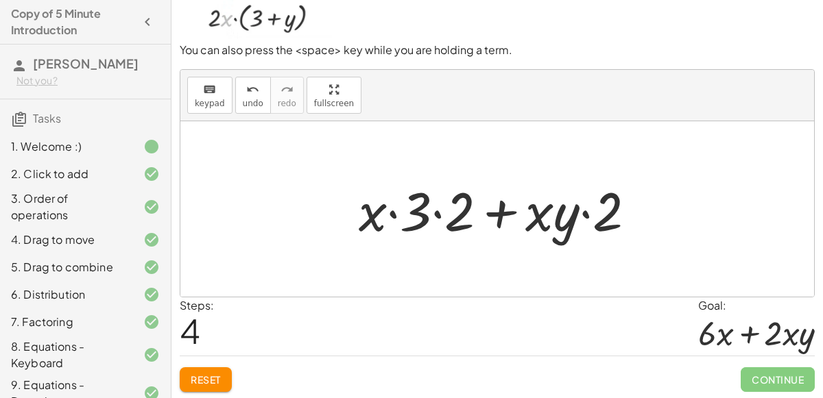
click at [433, 220] on div at bounding box center [503, 209] width 302 height 71
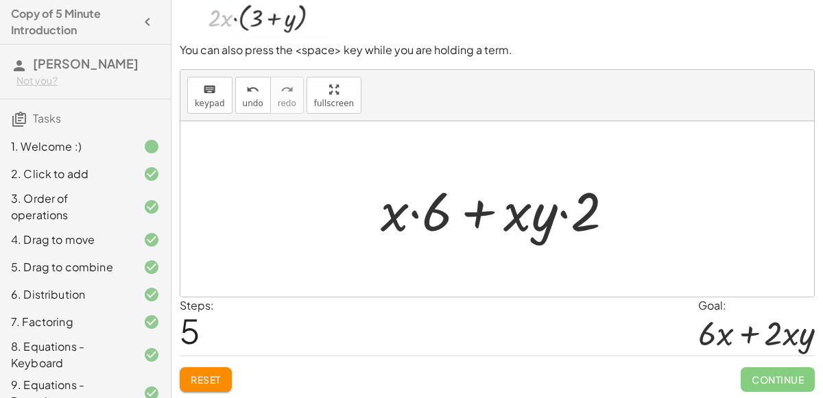
click at [573, 223] on div at bounding box center [503, 209] width 258 height 71
click at [539, 223] on div at bounding box center [503, 209] width 258 height 71
drag, startPoint x: 587, startPoint y: 221, endPoint x: 532, endPoint y: 221, distance: 55.5
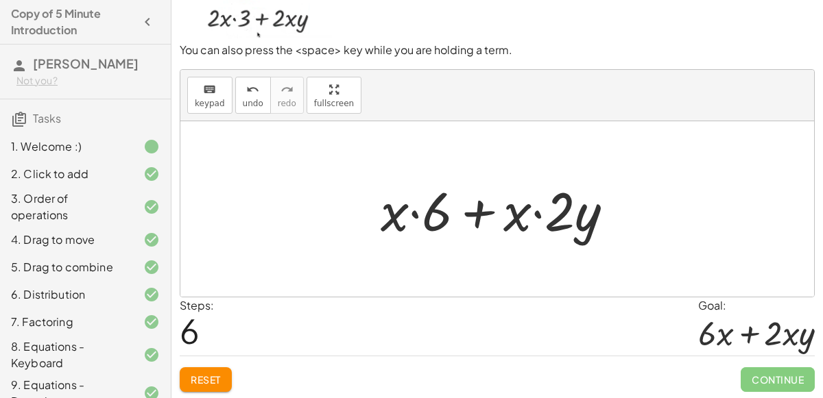
click at [515, 229] on div at bounding box center [503, 209] width 258 height 71
click at [555, 219] on div at bounding box center [503, 209] width 258 height 71
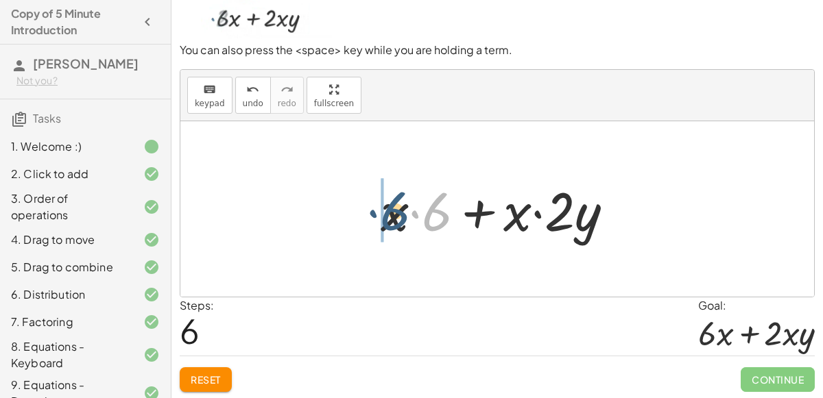
drag, startPoint x: 441, startPoint y: 208, endPoint x: 399, endPoint y: 209, distance: 41.8
click at [399, 209] on div at bounding box center [503, 209] width 258 height 71
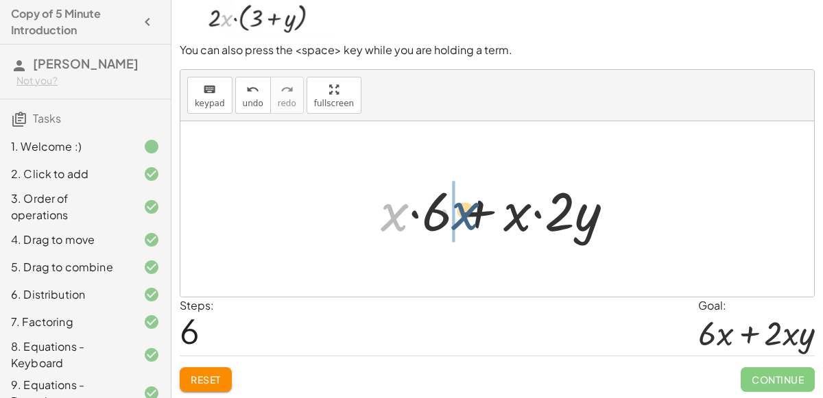
drag, startPoint x: 399, startPoint y: 212, endPoint x: 464, endPoint y: 208, distance: 65.2
click at [464, 208] on div at bounding box center [503, 209] width 258 height 71
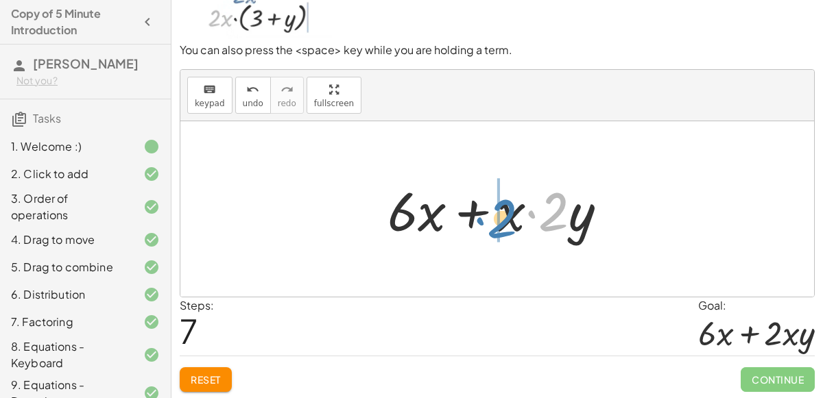
drag, startPoint x: 551, startPoint y: 215, endPoint x: 500, endPoint y: 223, distance: 52.0
click at [500, 223] on div at bounding box center [502, 209] width 245 height 71
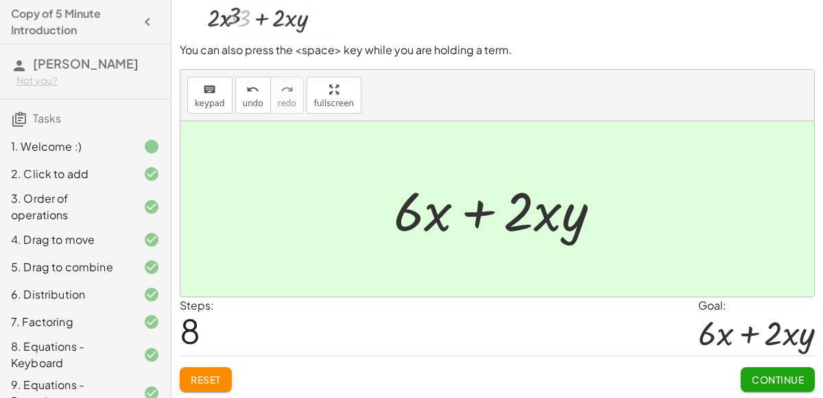
click at [800, 377] on span "Continue" at bounding box center [777, 380] width 52 height 12
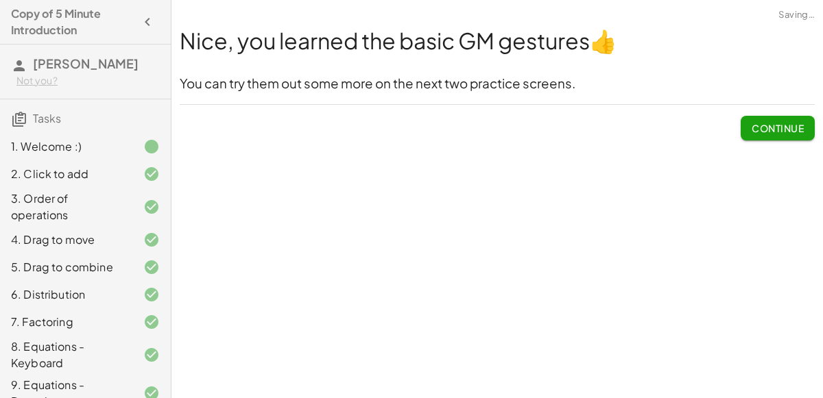
scroll to position [0, 0]
click at [784, 126] on span "Continue" at bounding box center [777, 128] width 52 height 12
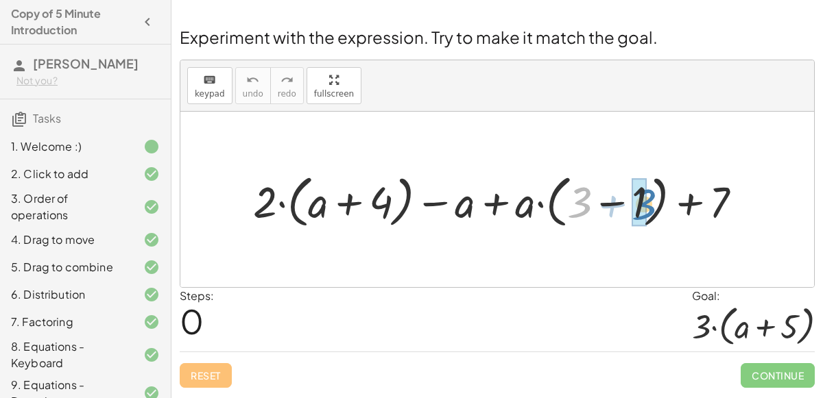
drag, startPoint x: 573, startPoint y: 202, endPoint x: 635, endPoint y: 204, distance: 62.4
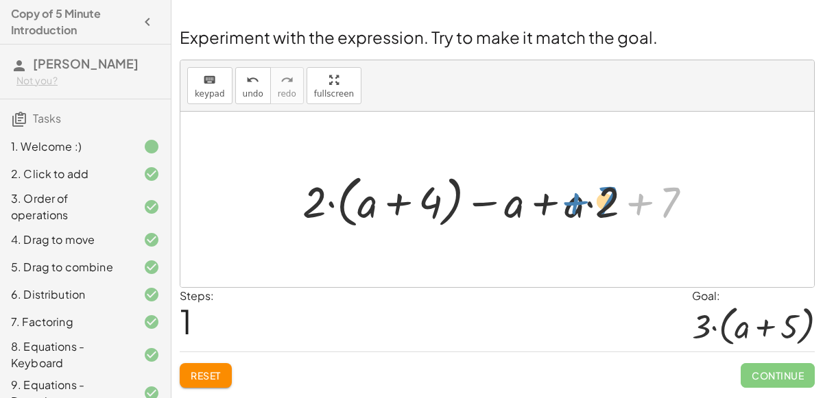
drag, startPoint x: 668, startPoint y: 204, endPoint x: 605, endPoint y: 204, distance: 62.4
click at [605, 204] on div at bounding box center [502, 200] width 415 height 64
click at [595, 204] on div at bounding box center [502, 200] width 415 height 64
drag, startPoint x: 601, startPoint y: 207, endPoint x: 663, endPoint y: 204, distance: 61.8
click at [663, 204] on div at bounding box center [502, 200] width 415 height 64
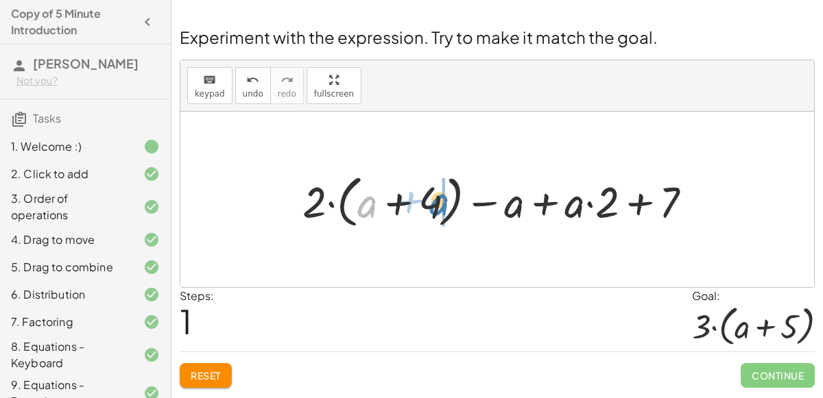
drag, startPoint x: 358, startPoint y: 205, endPoint x: 427, endPoint y: 202, distance: 69.3
click at [427, 202] on div at bounding box center [502, 200] width 415 height 64
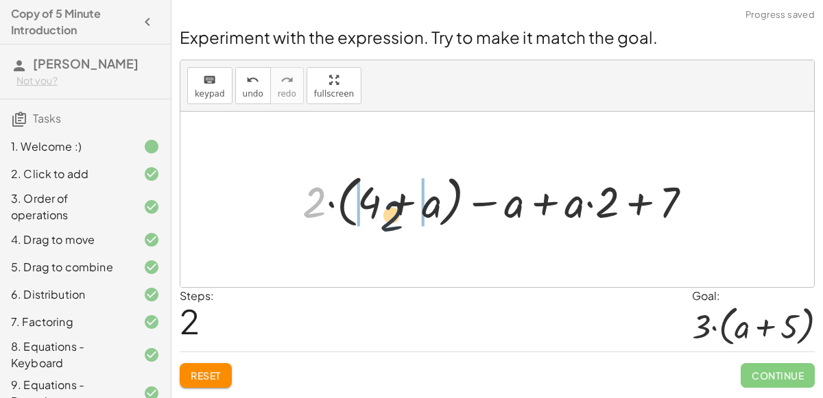
drag, startPoint x: 321, startPoint y: 204, endPoint x: 400, endPoint y: 216, distance: 80.5
click at [400, 216] on div at bounding box center [502, 200] width 415 height 64
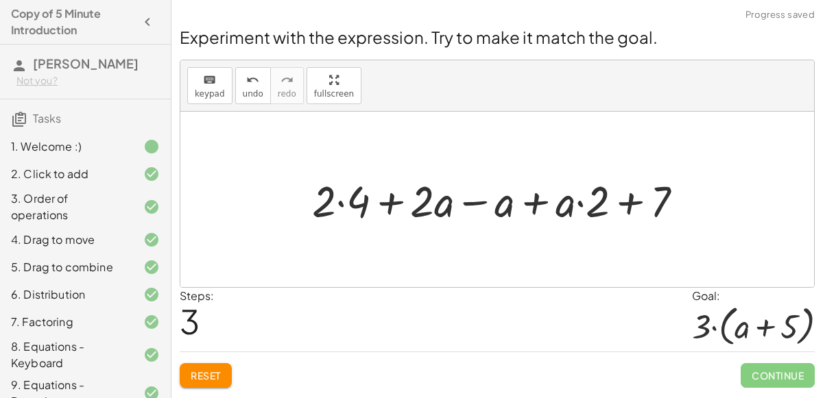
click at [331, 208] on div at bounding box center [502, 199] width 395 height 57
click at [361, 203] on div at bounding box center [502, 199] width 395 height 57
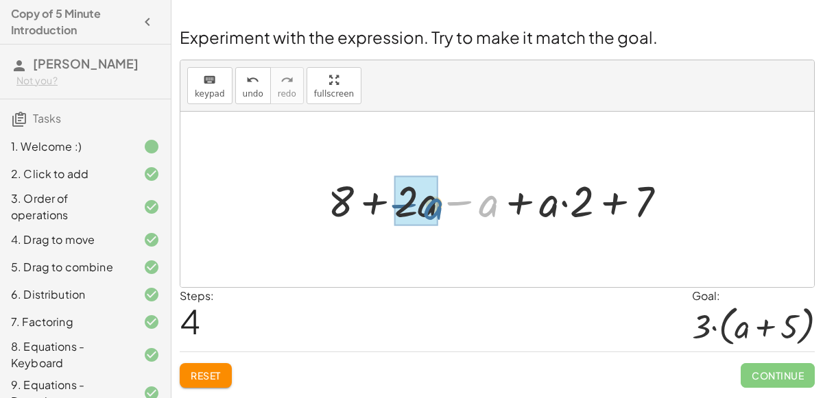
drag, startPoint x: 486, startPoint y: 207, endPoint x: 426, endPoint y: 209, distance: 60.4
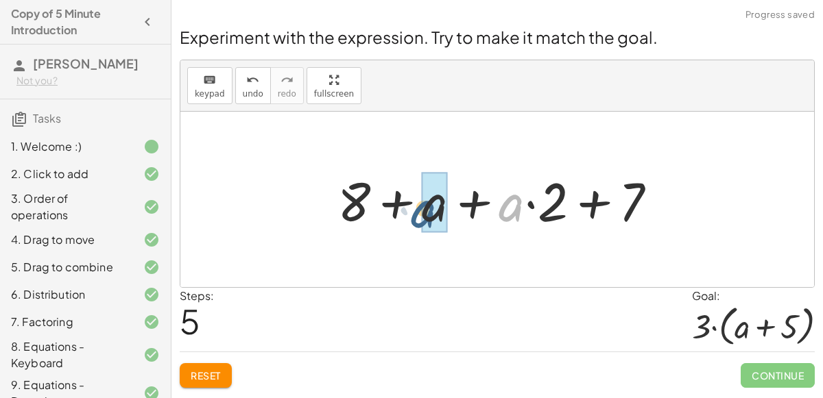
drag, startPoint x: 508, startPoint y: 207, endPoint x: 425, endPoint y: 217, distance: 83.5
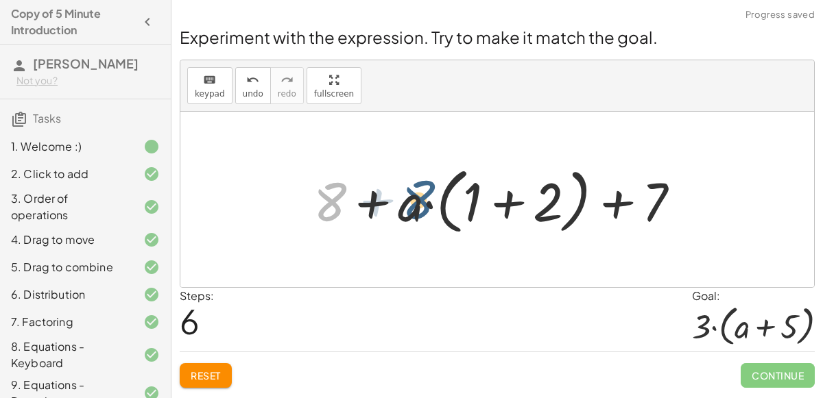
drag, startPoint x: 328, startPoint y: 210, endPoint x: 413, endPoint y: 209, distance: 85.0
click at [413, 209] on div at bounding box center [501, 199] width 391 height 79
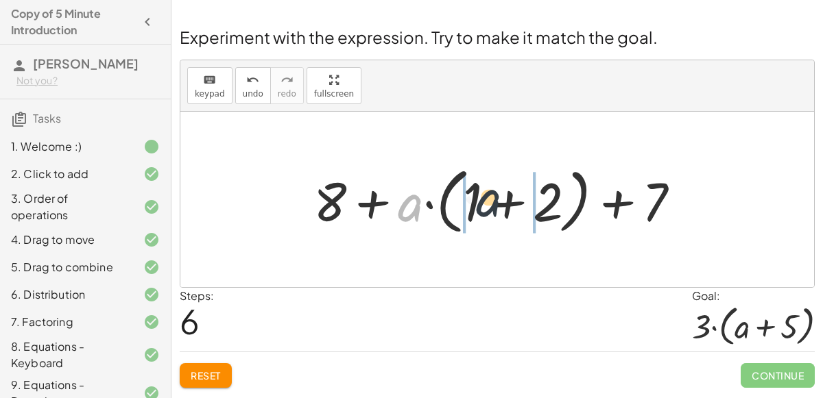
drag, startPoint x: 414, startPoint y: 202, endPoint x: 495, endPoint y: 196, distance: 81.1
click at [495, 196] on div at bounding box center [501, 199] width 391 height 79
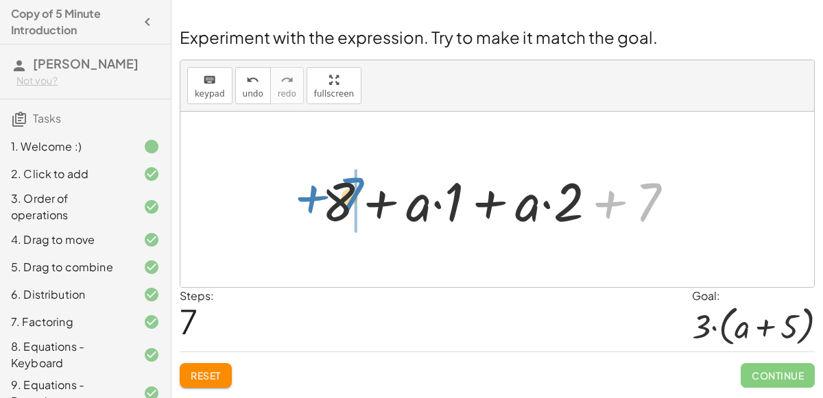
drag, startPoint x: 653, startPoint y: 201, endPoint x: 353, endPoint y: 197, distance: 299.6
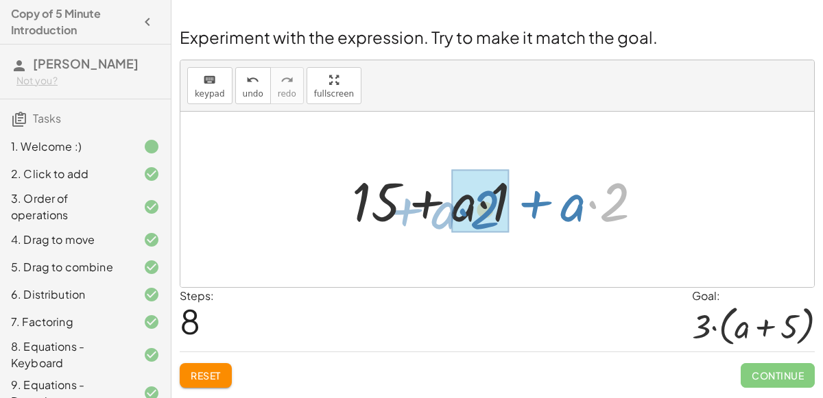
drag, startPoint x: 587, startPoint y: 207, endPoint x: 459, endPoint y: 216, distance: 128.5
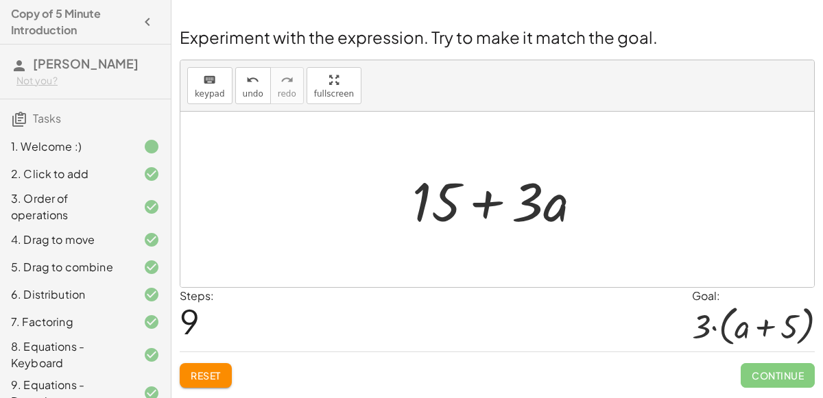
click at [487, 208] on div at bounding box center [502, 200] width 195 height 71
drag, startPoint x: 558, startPoint y: 199, endPoint x: 570, endPoint y: 188, distance: 16.1
click at [570, 188] on div at bounding box center [502, 200] width 195 height 71
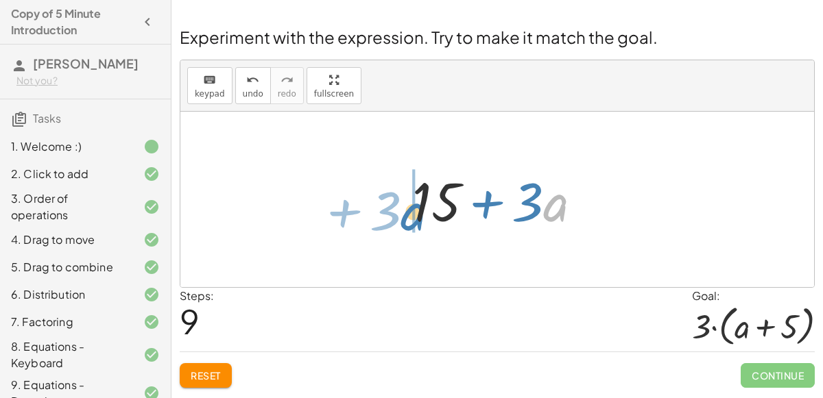
drag, startPoint x: 555, startPoint y: 204, endPoint x: 415, endPoint y: 213, distance: 140.2
click at [415, 213] on div at bounding box center [502, 200] width 195 height 71
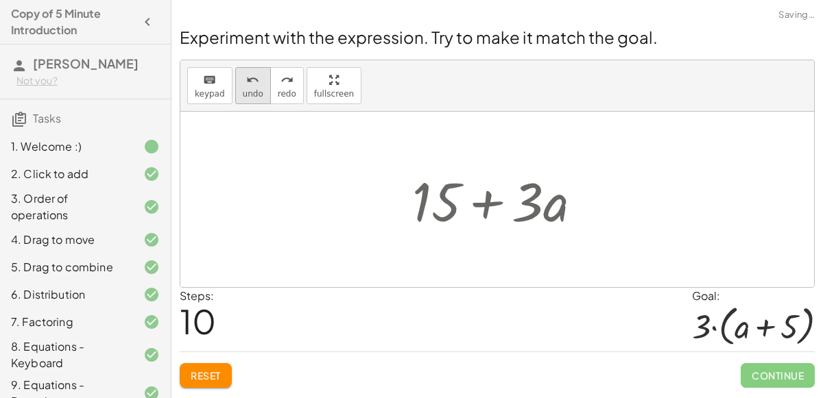
click at [246, 83] on icon "undo" at bounding box center [252, 80] width 13 height 16
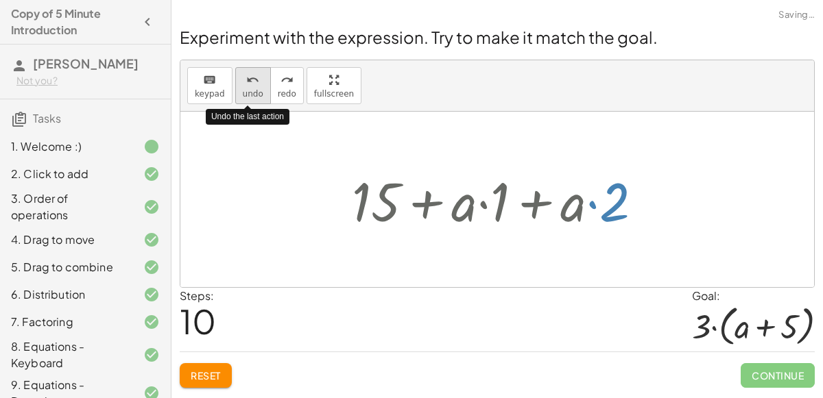
click at [246, 83] on icon "undo" at bounding box center [252, 80] width 13 height 16
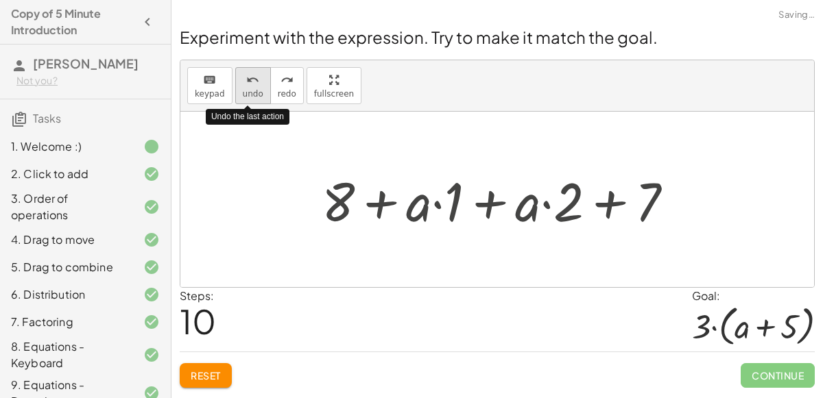
click at [246, 83] on icon "undo" at bounding box center [252, 80] width 13 height 16
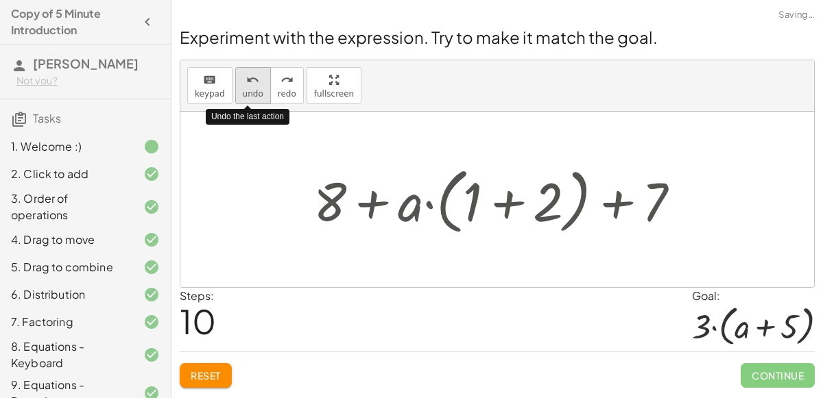
click at [246, 83] on icon "undo" at bounding box center [252, 80] width 13 height 16
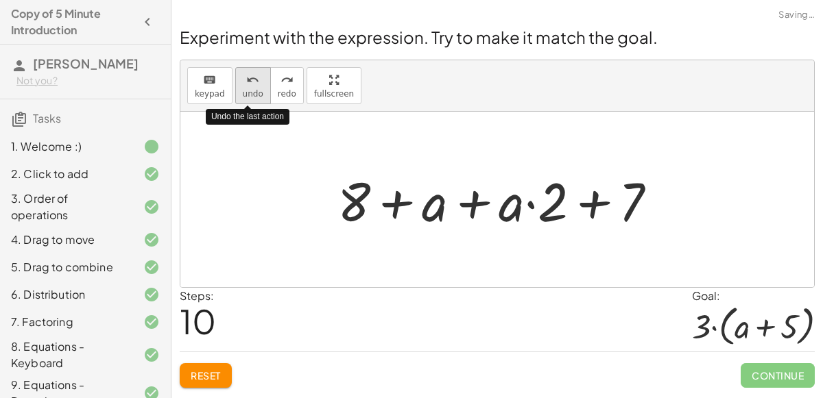
click at [246, 83] on icon "undo" at bounding box center [252, 80] width 13 height 16
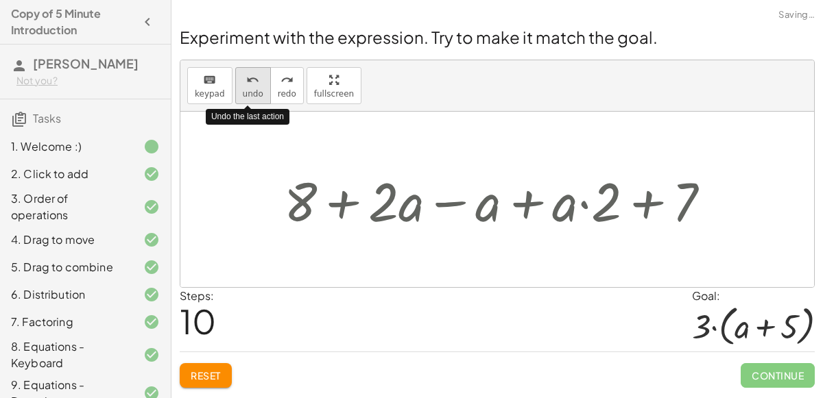
click at [246, 83] on icon "undo" at bounding box center [252, 80] width 13 height 16
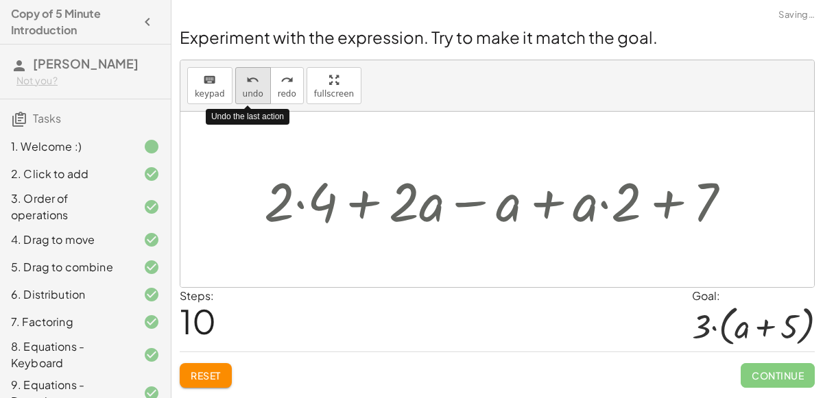
click at [246, 83] on icon "undo" at bounding box center [252, 80] width 13 height 16
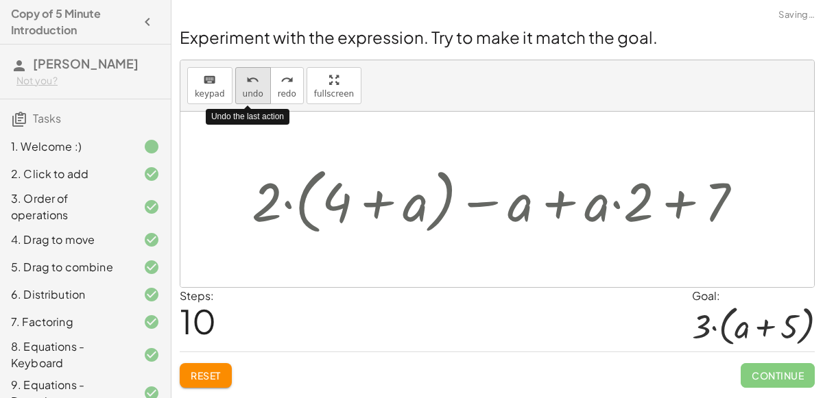
click at [246, 83] on icon "undo" at bounding box center [252, 80] width 13 height 16
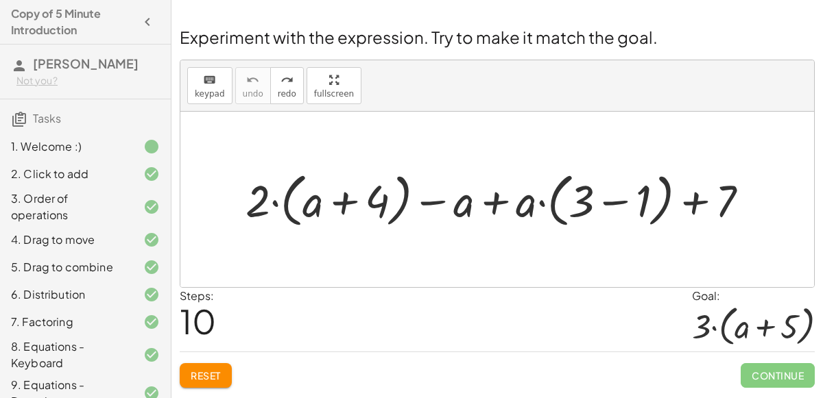
click at [588, 202] on div at bounding box center [503, 199] width 528 height 65
click at [631, 202] on div at bounding box center [503, 199] width 528 height 65
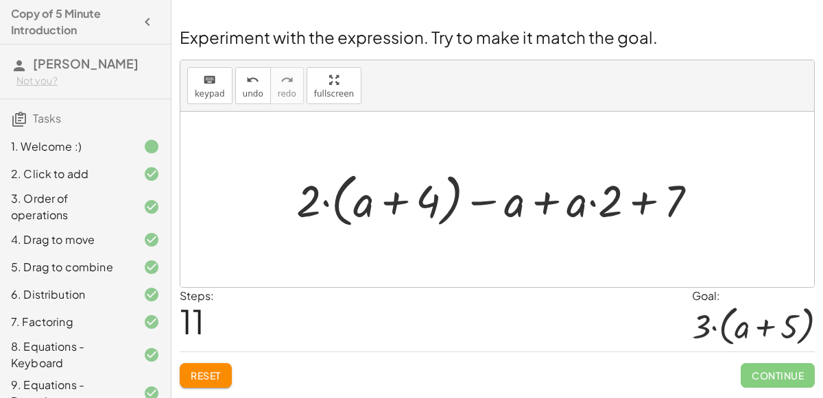
click at [589, 207] on div at bounding box center [502, 199] width 426 height 65
click at [522, 208] on div at bounding box center [502, 199] width 426 height 65
drag, startPoint x: 511, startPoint y: 207, endPoint x: 611, endPoint y: 198, distance: 100.5
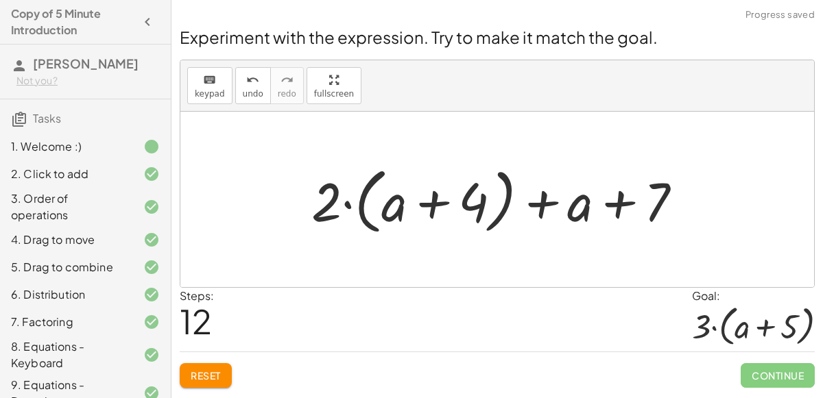
click at [571, 208] on div at bounding box center [501, 199] width 395 height 79
click at [574, 206] on div at bounding box center [501, 199] width 395 height 79
click at [336, 208] on div at bounding box center [501, 199] width 395 height 79
drag, startPoint x: 584, startPoint y: 204, endPoint x: 402, endPoint y: 210, distance: 181.7
click at [402, 210] on div at bounding box center [501, 199] width 395 height 79
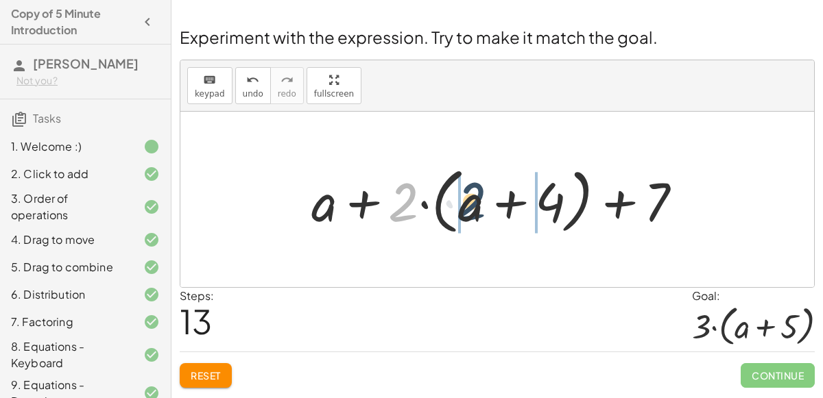
drag, startPoint x: 400, startPoint y: 202, endPoint x: 478, endPoint y: 199, distance: 78.9
click at [478, 199] on div at bounding box center [501, 199] width 395 height 79
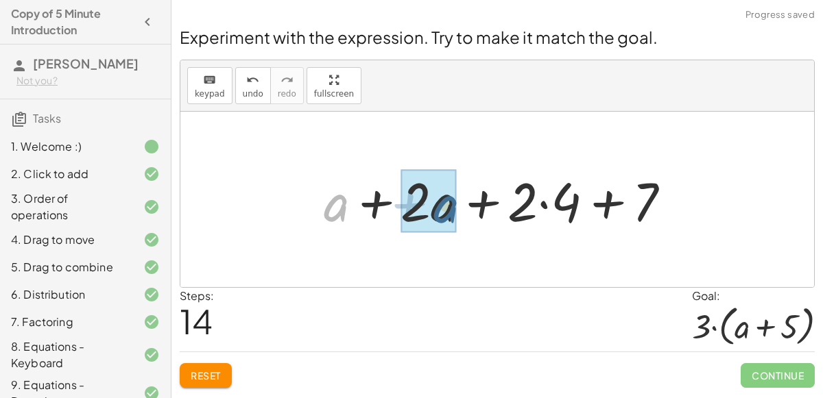
drag, startPoint x: 338, startPoint y: 206, endPoint x: 446, endPoint y: 206, distance: 108.3
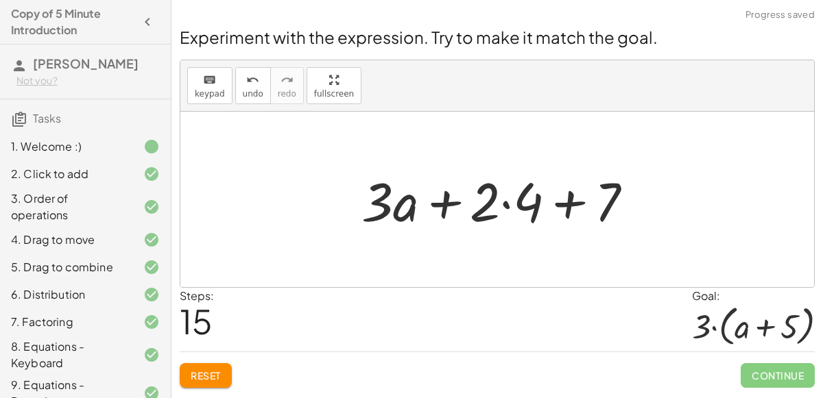
click at [467, 223] on div at bounding box center [501, 200] width 295 height 71
click at [488, 212] on div at bounding box center [501, 200] width 295 height 71
click at [527, 199] on div at bounding box center [501, 200] width 295 height 71
drag, startPoint x: 613, startPoint y: 184, endPoint x: 531, endPoint y: 191, distance: 81.8
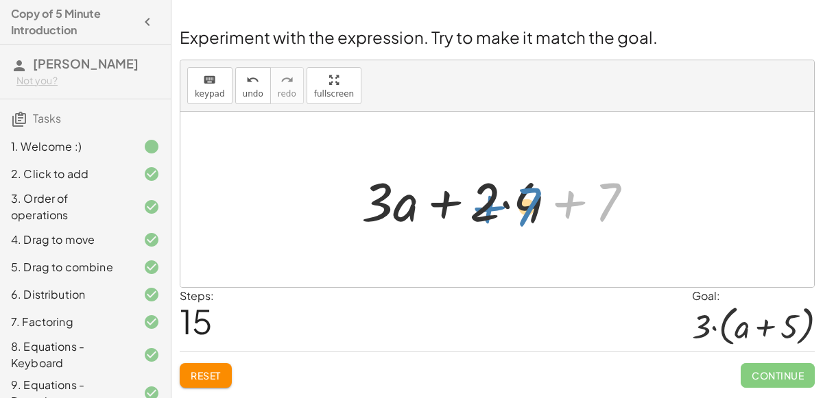
click at [531, 191] on div at bounding box center [501, 200] width 295 height 71
drag, startPoint x: 609, startPoint y: 182, endPoint x: 409, endPoint y: 178, distance: 200.9
click at [409, 178] on div at bounding box center [501, 200] width 295 height 71
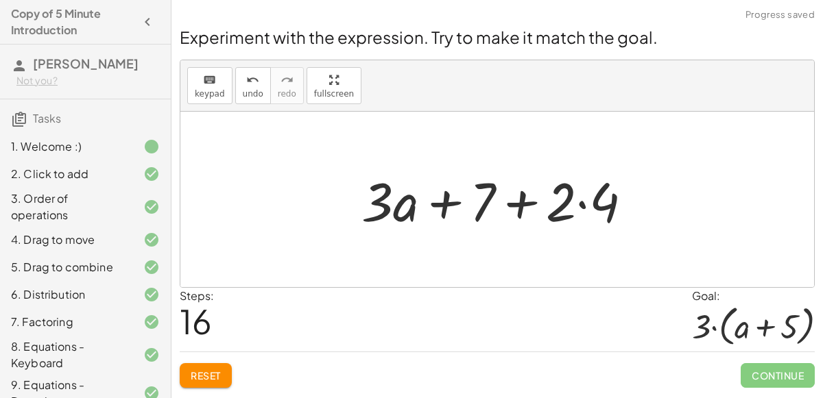
click at [575, 208] on div at bounding box center [501, 200] width 295 height 71
click at [410, 208] on div at bounding box center [501, 200] width 295 height 71
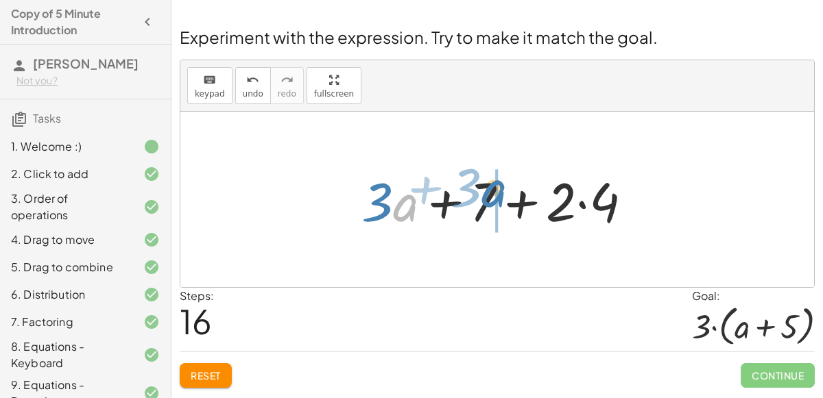
drag, startPoint x: 410, startPoint y: 208, endPoint x: 500, endPoint y: 194, distance: 91.5
click at [500, 194] on div at bounding box center [501, 200] width 295 height 71
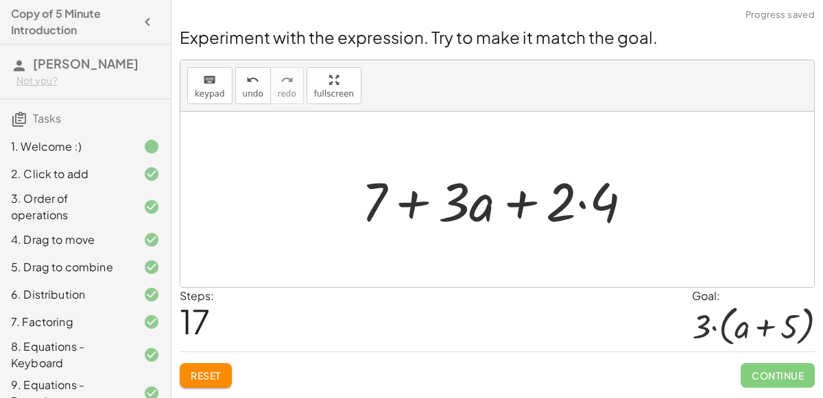
click at [526, 199] on div at bounding box center [501, 200] width 295 height 71
click at [385, 202] on div at bounding box center [501, 200] width 295 height 71
click at [374, 200] on div at bounding box center [501, 200] width 295 height 71
click at [418, 197] on div at bounding box center [501, 200] width 295 height 71
click at [602, 202] on div at bounding box center [501, 200] width 295 height 71
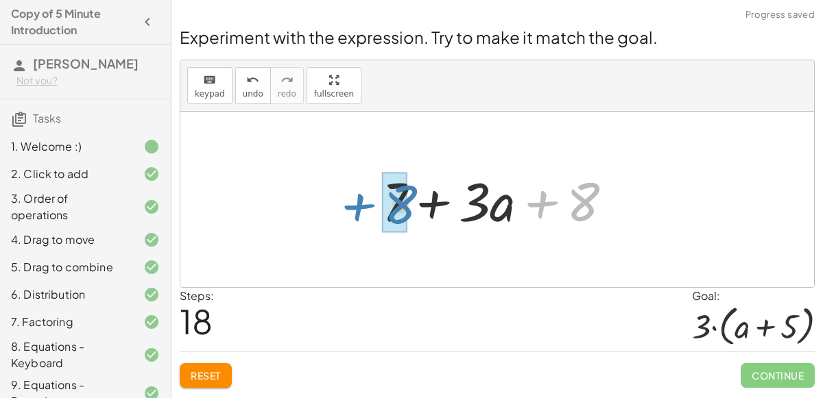
drag, startPoint x: 584, startPoint y: 208, endPoint x: 403, endPoint y: 212, distance: 181.0
click at [403, 212] on div at bounding box center [503, 200] width 256 height 71
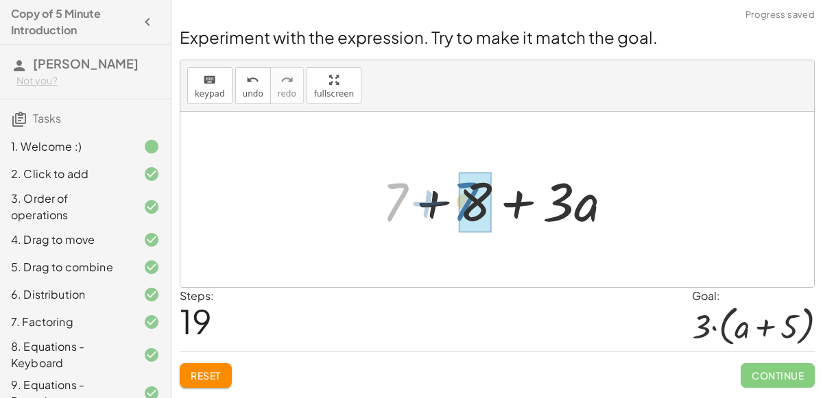
drag, startPoint x: 389, startPoint y: 210, endPoint x: 460, endPoint y: 209, distance: 70.6
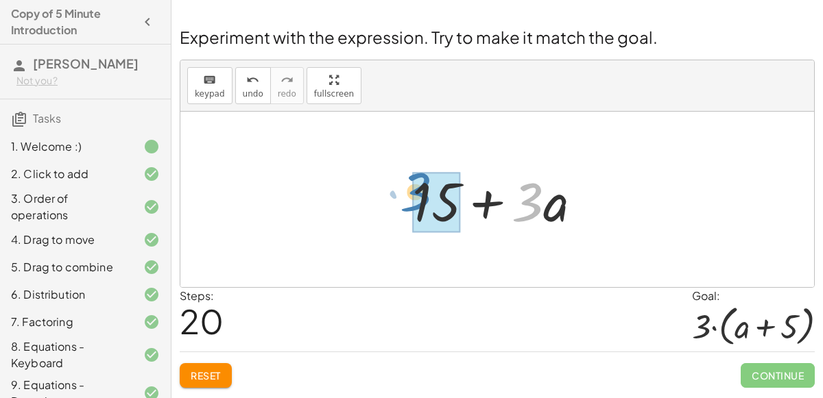
drag, startPoint x: 540, startPoint y: 209, endPoint x: 430, endPoint y: 200, distance: 110.0
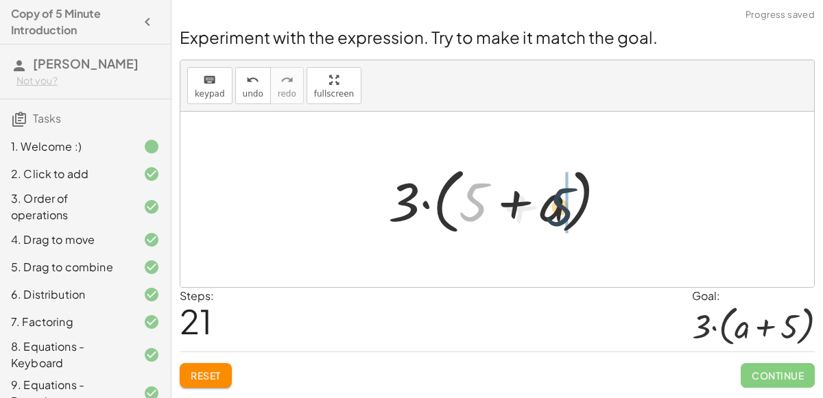
drag, startPoint x: 483, startPoint y: 206, endPoint x: 571, endPoint y: 208, distance: 88.4
click at [571, 208] on div at bounding box center [502, 199] width 243 height 79
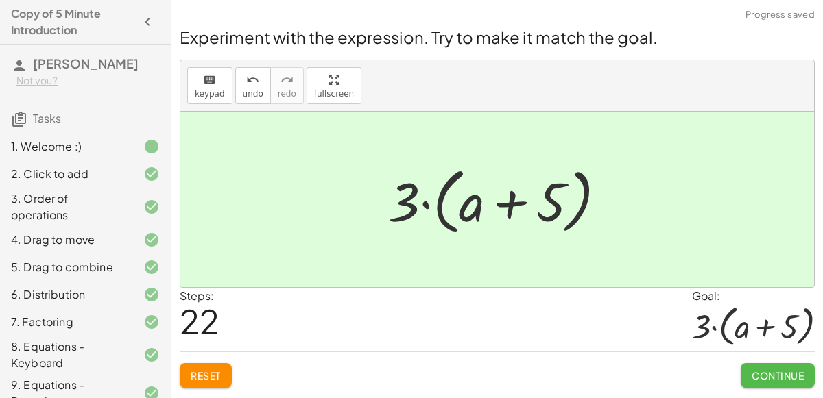
click at [794, 373] on span "Continue" at bounding box center [777, 375] width 52 height 12
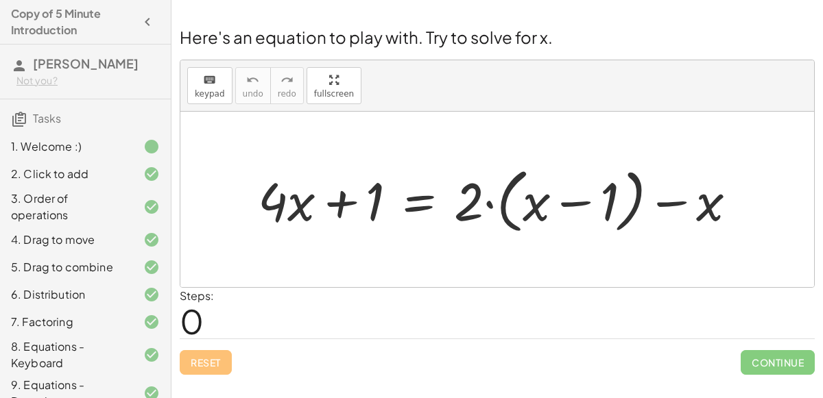
click at [501, 203] on div at bounding box center [502, 199] width 503 height 77
drag, startPoint x: 474, startPoint y: 207, endPoint x: 457, endPoint y: 215, distance: 18.1
click at [457, 215] on div at bounding box center [502, 199] width 503 height 77
drag, startPoint x: 474, startPoint y: 211, endPoint x: 562, endPoint y: 208, distance: 88.5
click at [562, 208] on div at bounding box center [502, 199] width 503 height 77
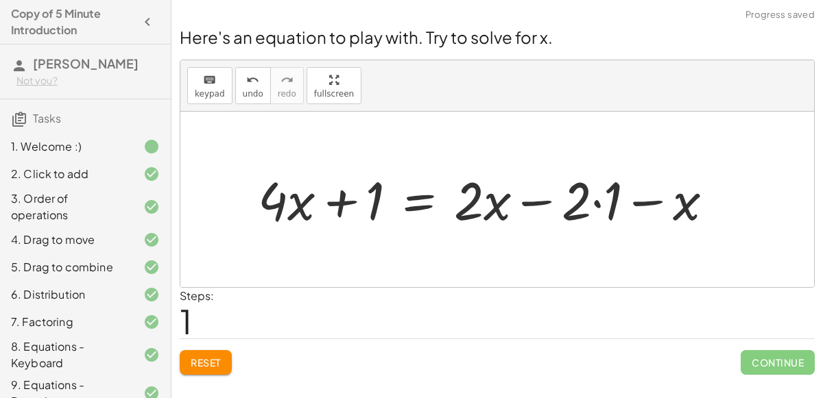
click at [584, 206] on div at bounding box center [491, 199] width 480 height 69
drag, startPoint x: 579, startPoint y: 203, endPoint x: 610, endPoint y: 200, distance: 31.0
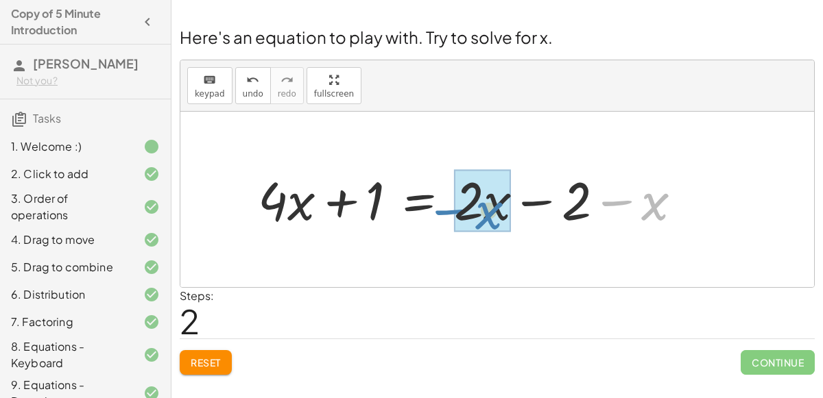
drag, startPoint x: 662, startPoint y: 201, endPoint x: 498, endPoint y: 210, distance: 164.7
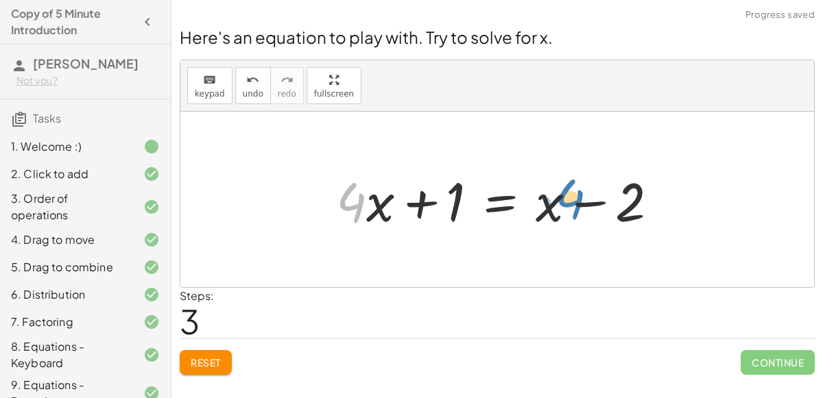
drag, startPoint x: 358, startPoint y: 193, endPoint x: 576, endPoint y: 189, distance: 217.3
click at [576, 189] on div at bounding box center [502, 200] width 347 height 71
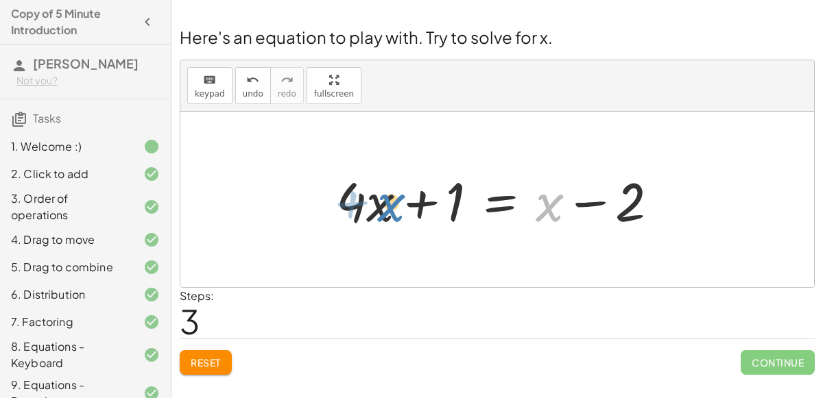
drag, startPoint x: 552, startPoint y: 206, endPoint x: 389, endPoint y: 203, distance: 163.2
click at [389, 203] on div at bounding box center [502, 200] width 347 height 71
click at [452, 199] on div at bounding box center [502, 200] width 347 height 71
click at [491, 195] on div at bounding box center [502, 200] width 347 height 71
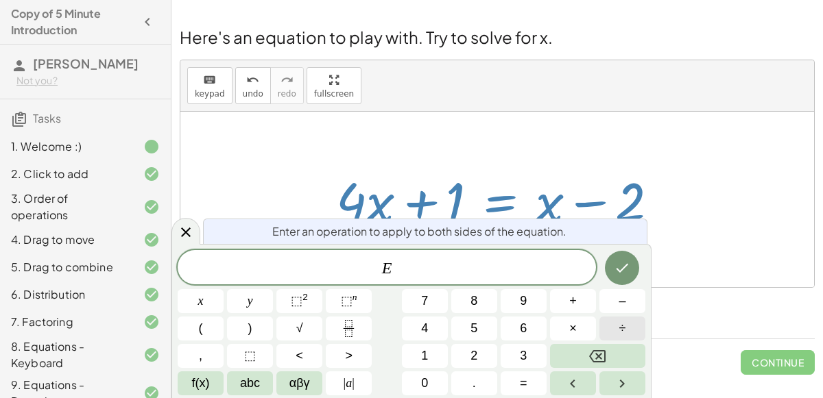
click at [626, 319] on button "÷" at bounding box center [622, 329] width 46 height 24
click at [437, 358] on button "1" at bounding box center [425, 356] width 46 height 24
click at [634, 266] on button "Done" at bounding box center [622, 268] width 34 height 34
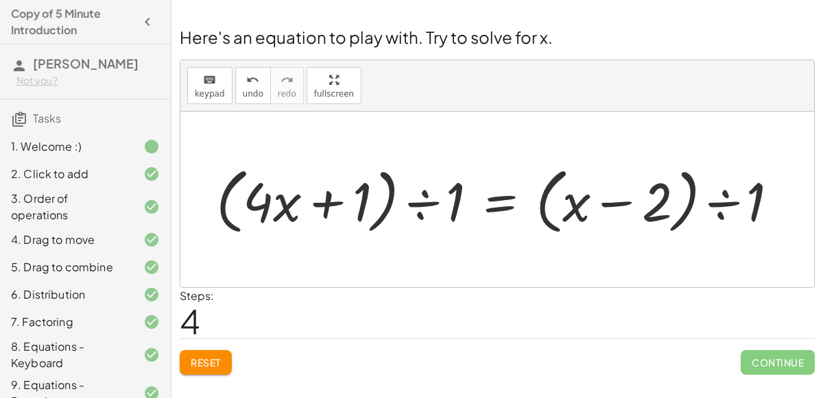
click at [285, 212] on div at bounding box center [502, 199] width 587 height 79
click at [363, 195] on div at bounding box center [502, 199] width 587 height 79
click at [450, 203] on div at bounding box center [502, 199] width 587 height 79
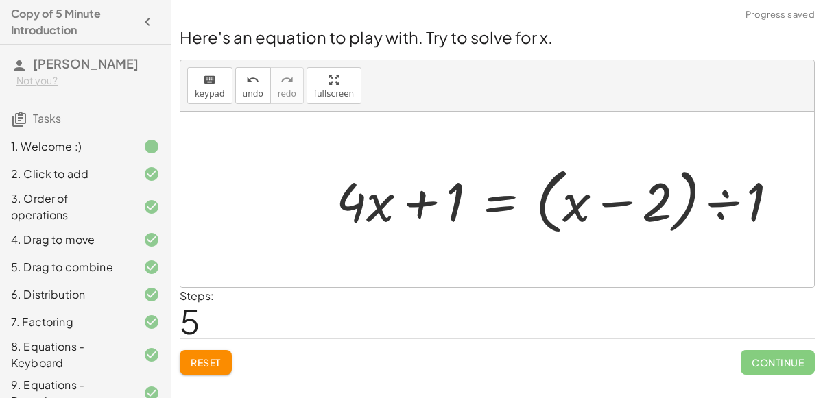
click at [685, 209] on div at bounding box center [562, 199] width 467 height 79
click at [716, 204] on div at bounding box center [562, 199] width 467 height 79
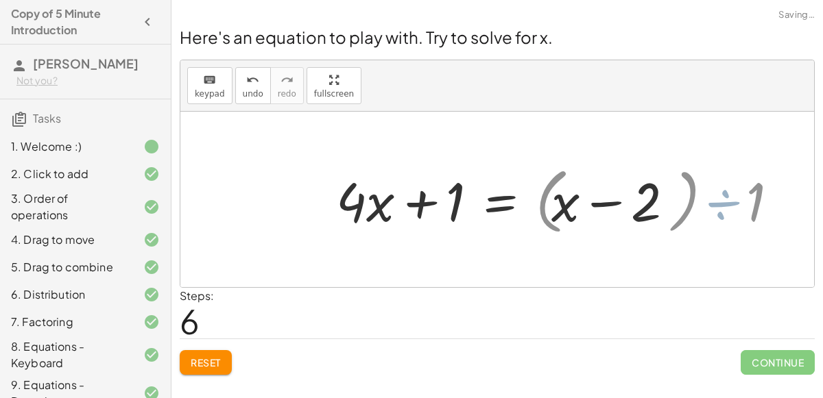
click at [695, 204] on div at bounding box center [496, 199] width 633 height 175
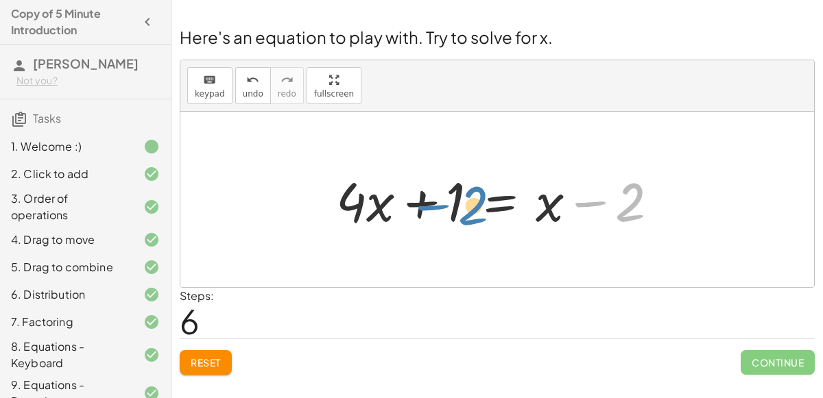
drag, startPoint x: 639, startPoint y: 211, endPoint x: 483, endPoint y: 213, distance: 156.3
click at [483, 213] on div at bounding box center [502, 200] width 347 height 71
click at [499, 202] on div at bounding box center [502, 200] width 347 height 71
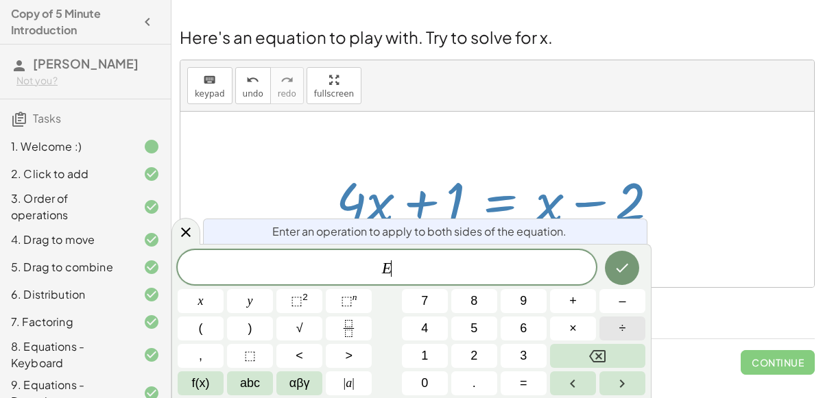
click at [616, 321] on button "÷" at bounding box center [622, 329] width 46 height 24
click at [629, 300] on button "–" at bounding box center [622, 301] width 46 height 24
click at [423, 362] on span "1" at bounding box center [424, 356] width 7 height 19
click at [613, 263] on button "Done" at bounding box center [622, 268] width 34 height 34
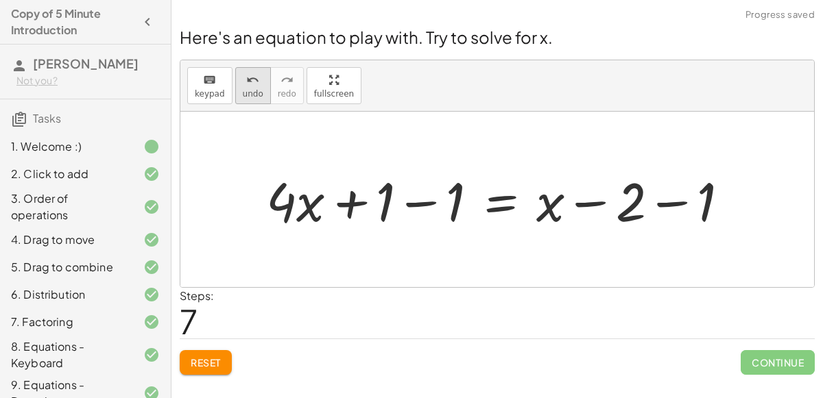
click at [253, 97] on span "undo" at bounding box center [253, 94] width 21 height 10
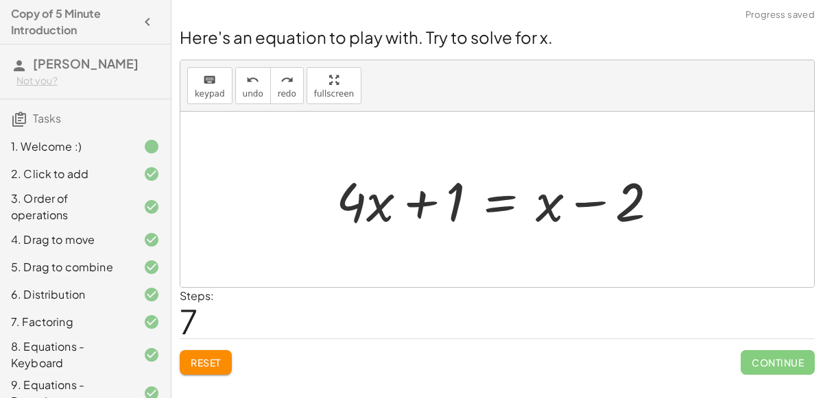
click at [507, 194] on div at bounding box center [502, 200] width 347 height 71
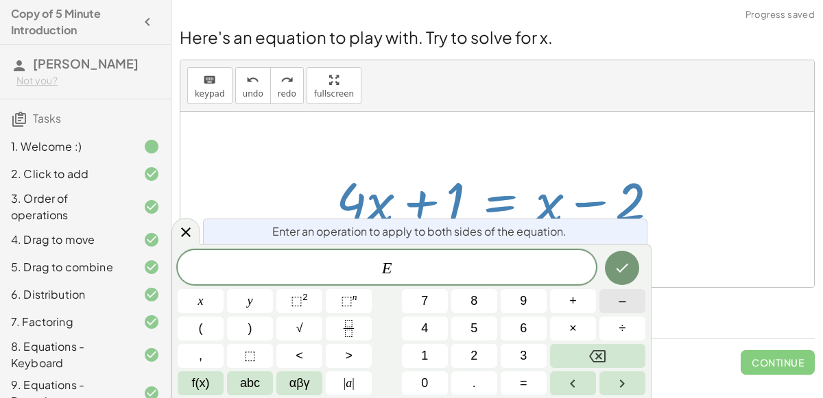
click at [621, 300] on span "–" at bounding box center [621, 301] width 7 height 19
click at [627, 334] on button "÷" at bounding box center [622, 329] width 46 height 24
click at [475, 355] on span "2" at bounding box center [473, 356] width 7 height 19
click at [622, 268] on icon "Done" at bounding box center [621, 268] width 16 height 16
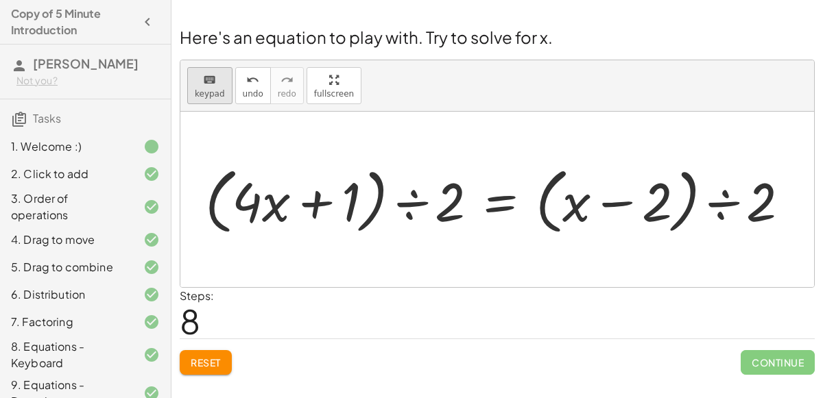
click at [203, 101] on button "keyboard keypad" at bounding box center [209, 85] width 45 height 37
click at [219, 94] on span "keypad" at bounding box center [210, 94] width 30 height 10
click at [217, 95] on span "keypad" at bounding box center [210, 94] width 30 height 10
click at [218, 99] on button "keyboard keypad" at bounding box center [209, 85] width 45 height 37
click at [243, 95] on span "undo" at bounding box center [253, 94] width 21 height 10
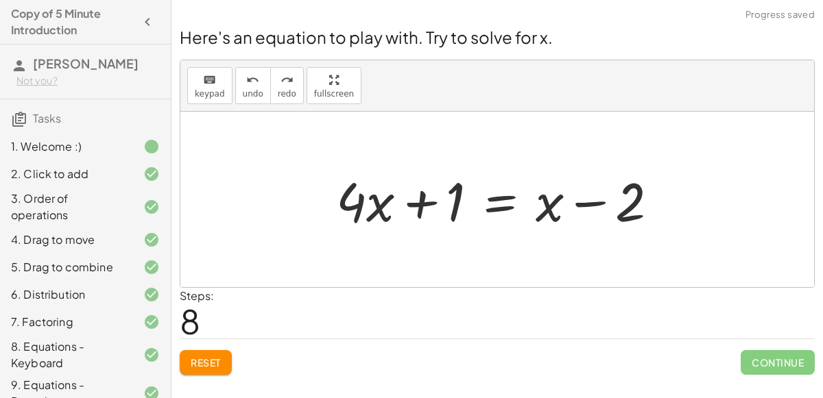
click at [585, 203] on div at bounding box center [502, 200] width 347 height 71
click at [585, 204] on div at bounding box center [502, 200] width 347 height 71
click at [621, 210] on div at bounding box center [502, 200] width 347 height 71
click at [422, 207] on div at bounding box center [502, 200] width 347 height 71
click at [445, 206] on div at bounding box center [502, 200] width 347 height 71
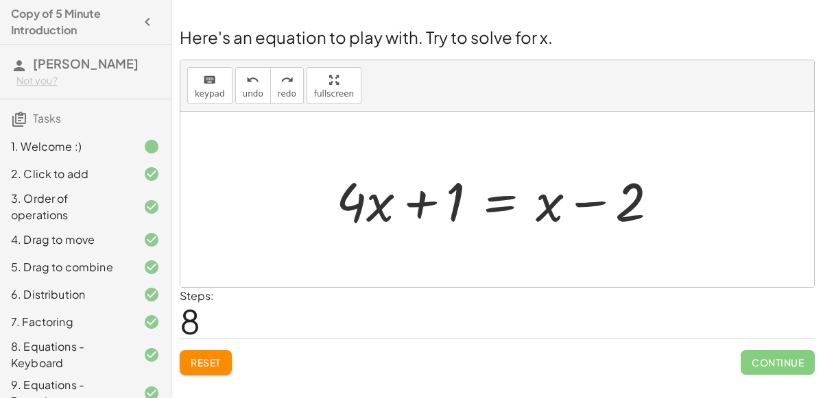
click at [501, 198] on div at bounding box center [502, 200] width 347 height 71
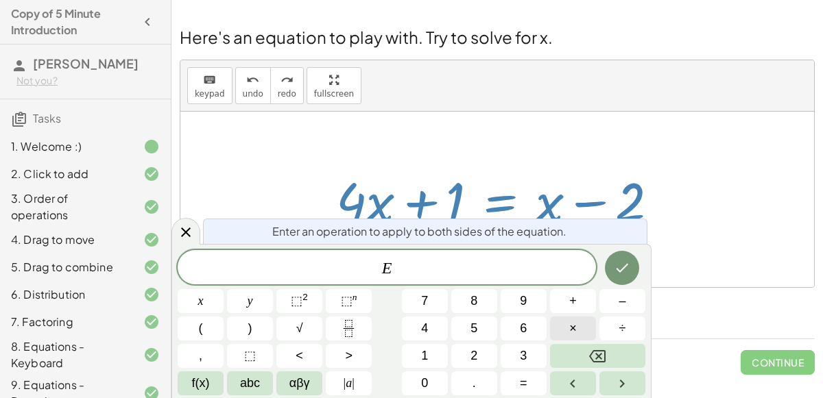
click at [579, 319] on button "×" at bounding box center [573, 329] width 46 height 24
click at [518, 318] on button "6" at bounding box center [523, 329] width 46 height 24
click at [622, 278] on button "Done" at bounding box center [622, 268] width 34 height 34
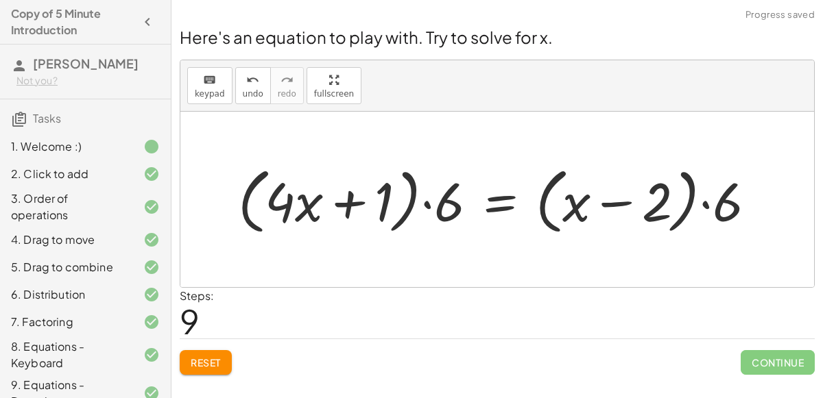
click at [204, 358] on span "Reset" at bounding box center [206, 362] width 30 height 12
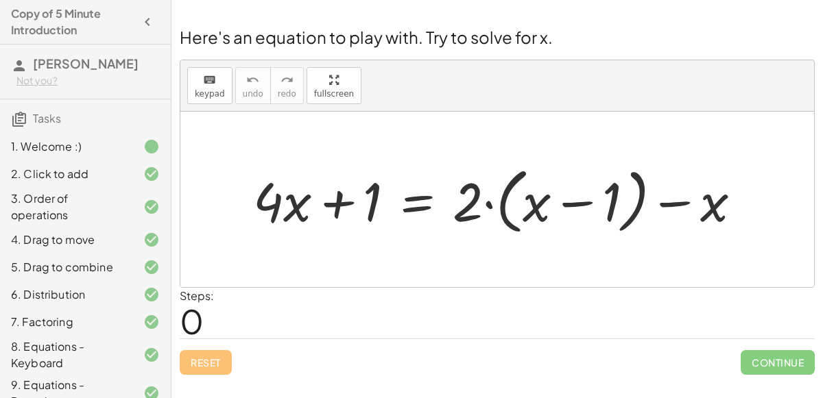
click at [422, 208] on div at bounding box center [502, 199] width 513 height 79
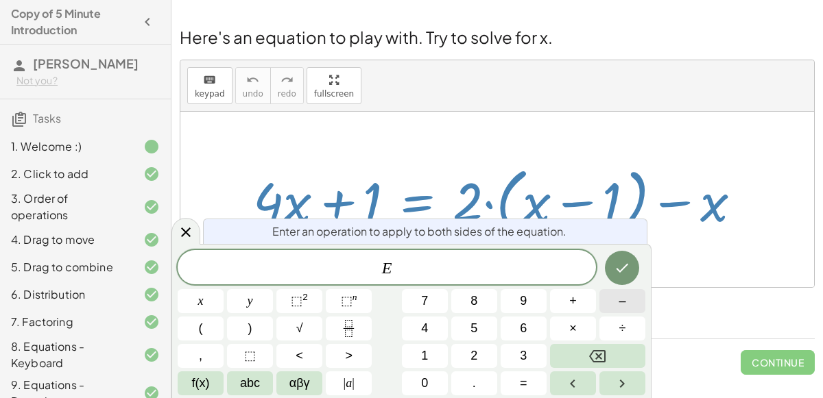
click at [611, 311] on button "–" at bounding box center [622, 301] width 46 height 24
click at [430, 352] on button "1" at bounding box center [425, 356] width 46 height 24
click at [775, 196] on div at bounding box center [496, 199] width 633 height 175
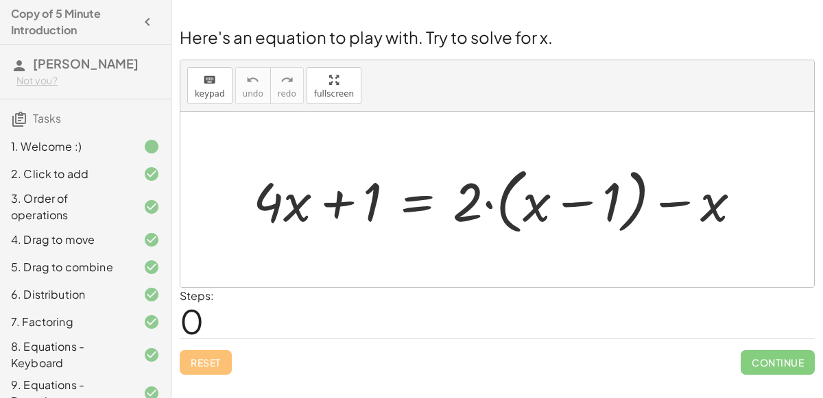
click at [304, 199] on div at bounding box center [502, 199] width 513 height 79
click at [470, 212] on div at bounding box center [502, 199] width 513 height 79
drag, startPoint x: 471, startPoint y: 202, endPoint x: 552, endPoint y: 201, distance: 80.9
click at [552, 201] on div at bounding box center [502, 199] width 513 height 79
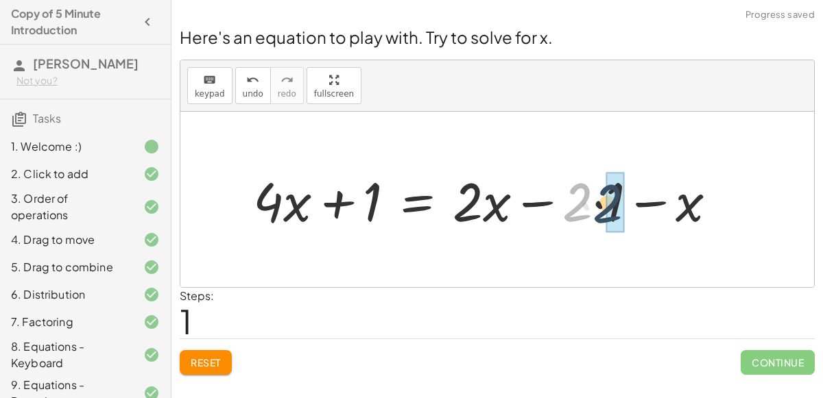
drag, startPoint x: 578, startPoint y: 210, endPoint x: 607, endPoint y: 210, distance: 29.5
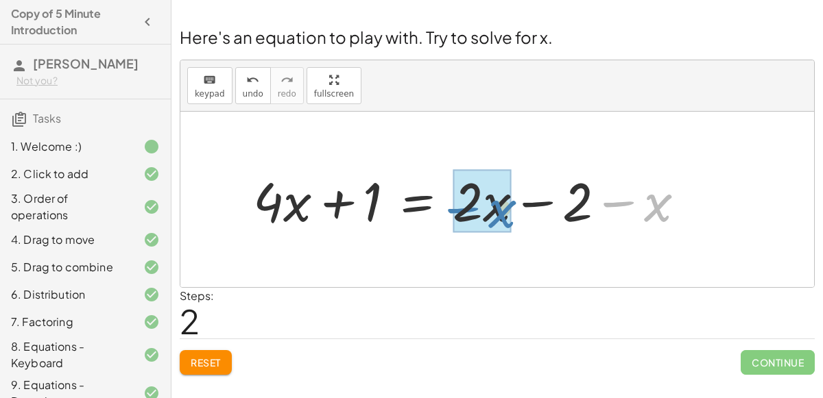
drag, startPoint x: 666, startPoint y: 210, endPoint x: 507, endPoint y: 217, distance: 159.1
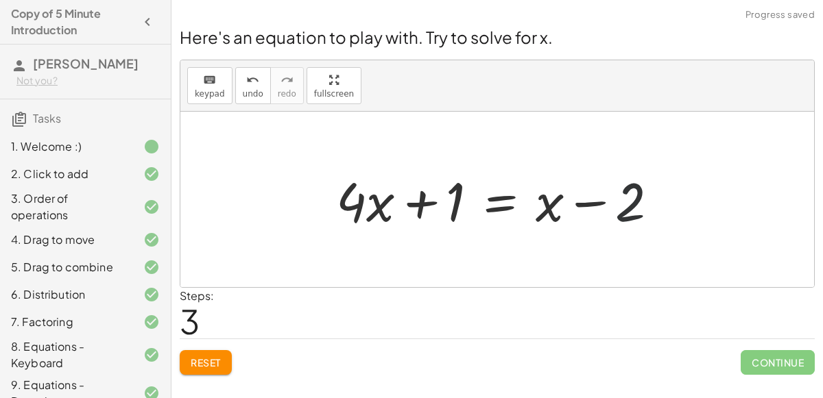
click at [626, 210] on div at bounding box center [502, 200] width 347 height 71
drag, startPoint x: 454, startPoint y: 199, endPoint x: 635, endPoint y: 204, distance: 181.7
click at [635, 204] on div at bounding box center [502, 200] width 347 height 71
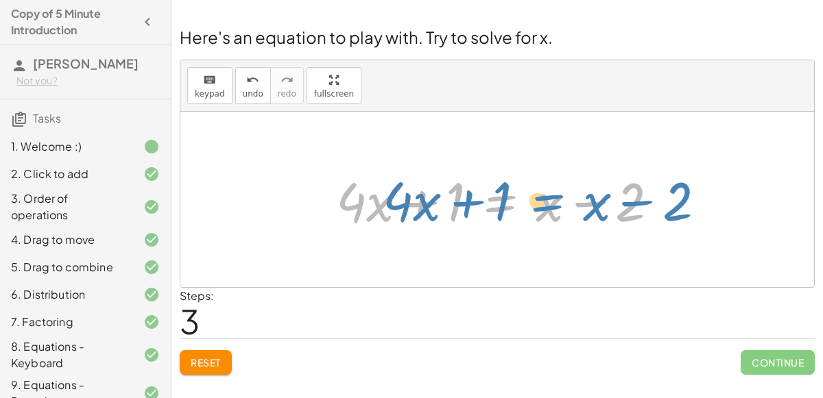
drag, startPoint x: 535, startPoint y: 206, endPoint x: 580, endPoint y: 205, distance: 44.6
click at [580, 205] on div at bounding box center [502, 200] width 347 height 71
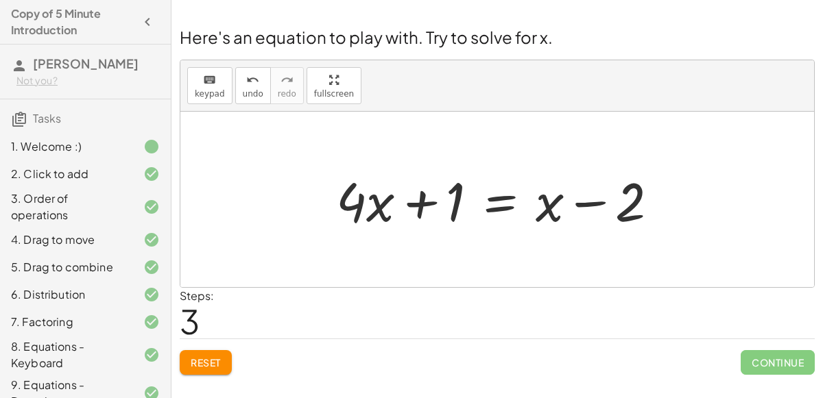
click at [363, 204] on div at bounding box center [502, 200] width 347 height 71
click at [423, 202] on div at bounding box center [502, 200] width 347 height 71
click at [450, 202] on div at bounding box center [502, 200] width 347 height 71
click at [497, 204] on div at bounding box center [502, 200] width 347 height 71
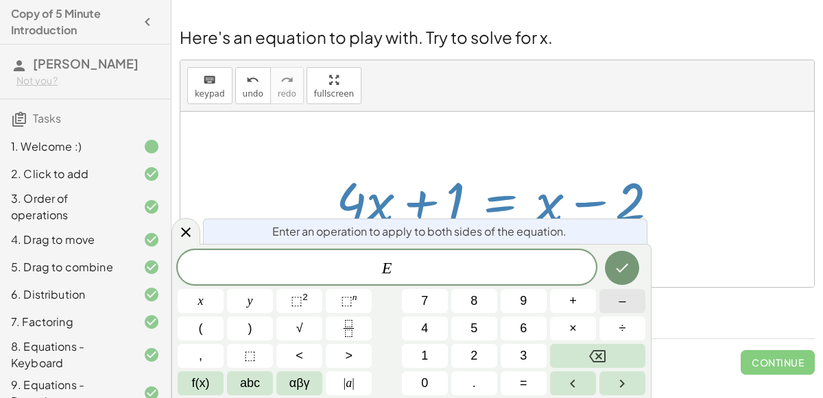
click at [611, 306] on button "–" at bounding box center [622, 301] width 46 height 24
click at [435, 357] on button "1" at bounding box center [425, 356] width 46 height 24
click at [615, 265] on icon "Done" at bounding box center [621, 268] width 16 height 16
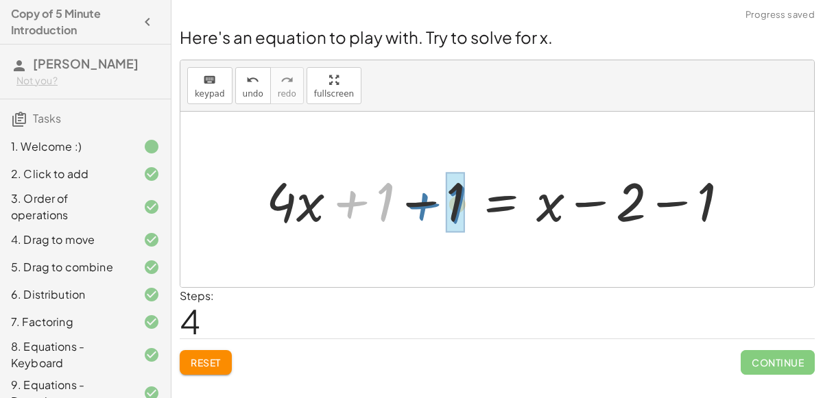
drag, startPoint x: 380, startPoint y: 208, endPoint x: 451, endPoint y: 209, distance: 71.3
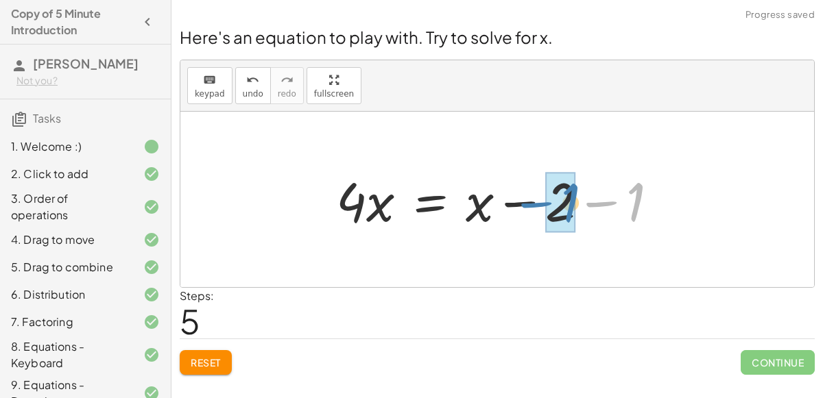
drag, startPoint x: 635, startPoint y: 204, endPoint x: 565, endPoint y: 206, distance: 69.2
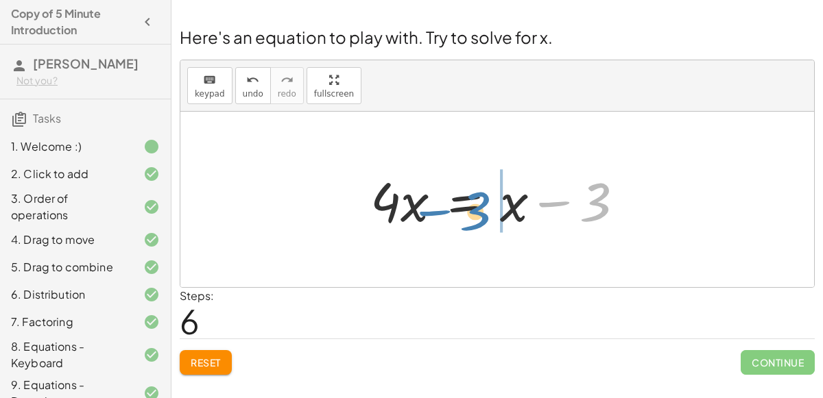
drag, startPoint x: 601, startPoint y: 197, endPoint x: 485, endPoint y: 206, distance: 116.9
click at [485, 206] on div at bounding box center [502, 200] width 278 height 71
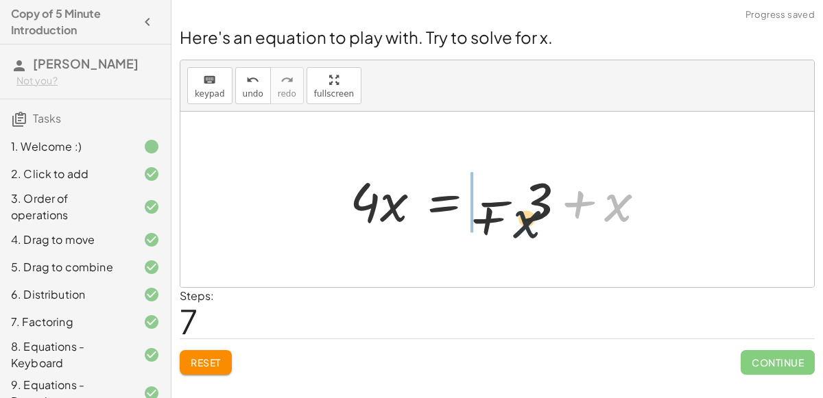
drag, startPoint x: 618, startPoint y: 208, endPoint x: 463, endPoint y: 231, distance: 156.7
click at [463, 231] on div at bounding box center [503, 200] width 320 height 71
